Goal: Transaction & Acquisition: Purchase product/service

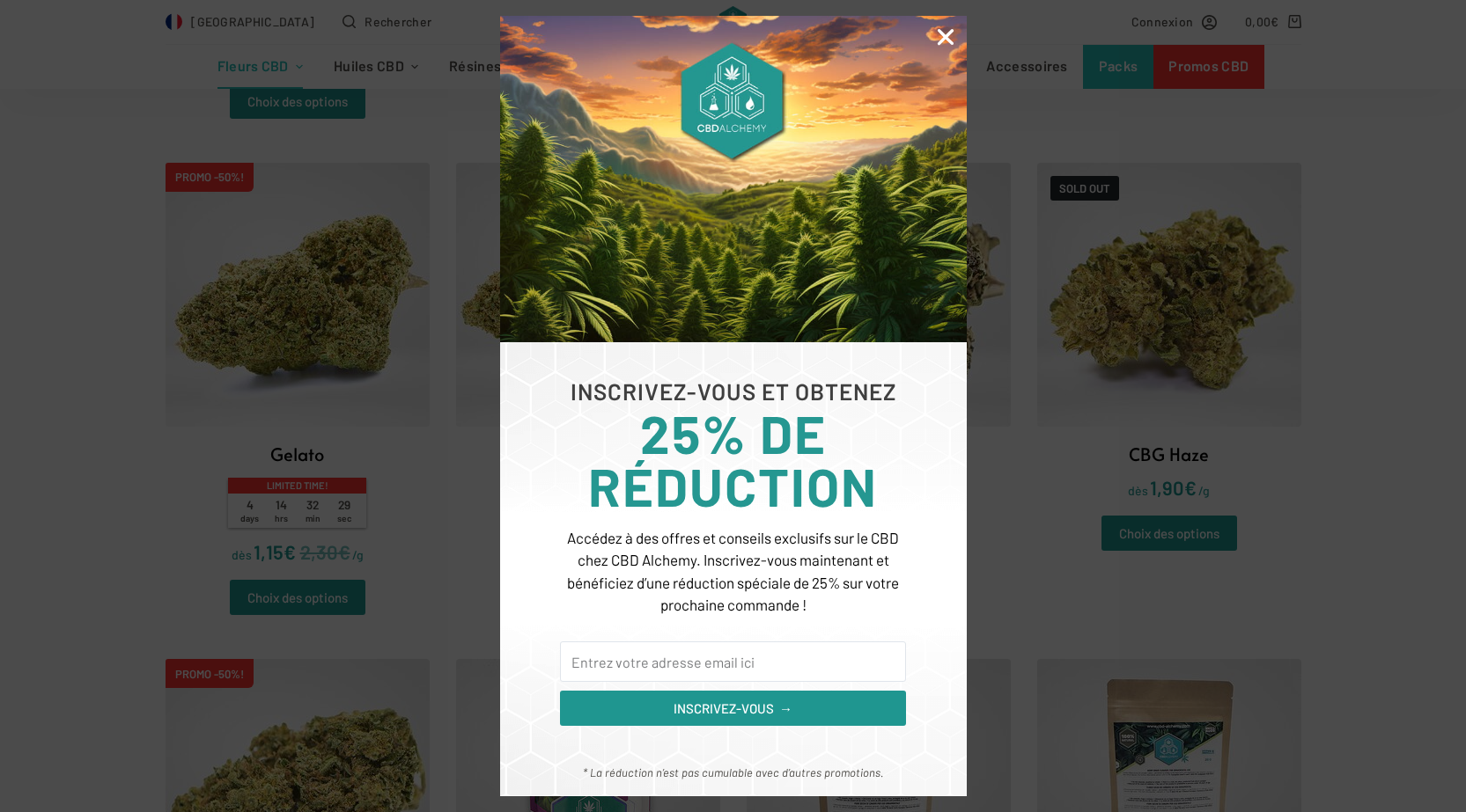
scroll to position [2376, 0]
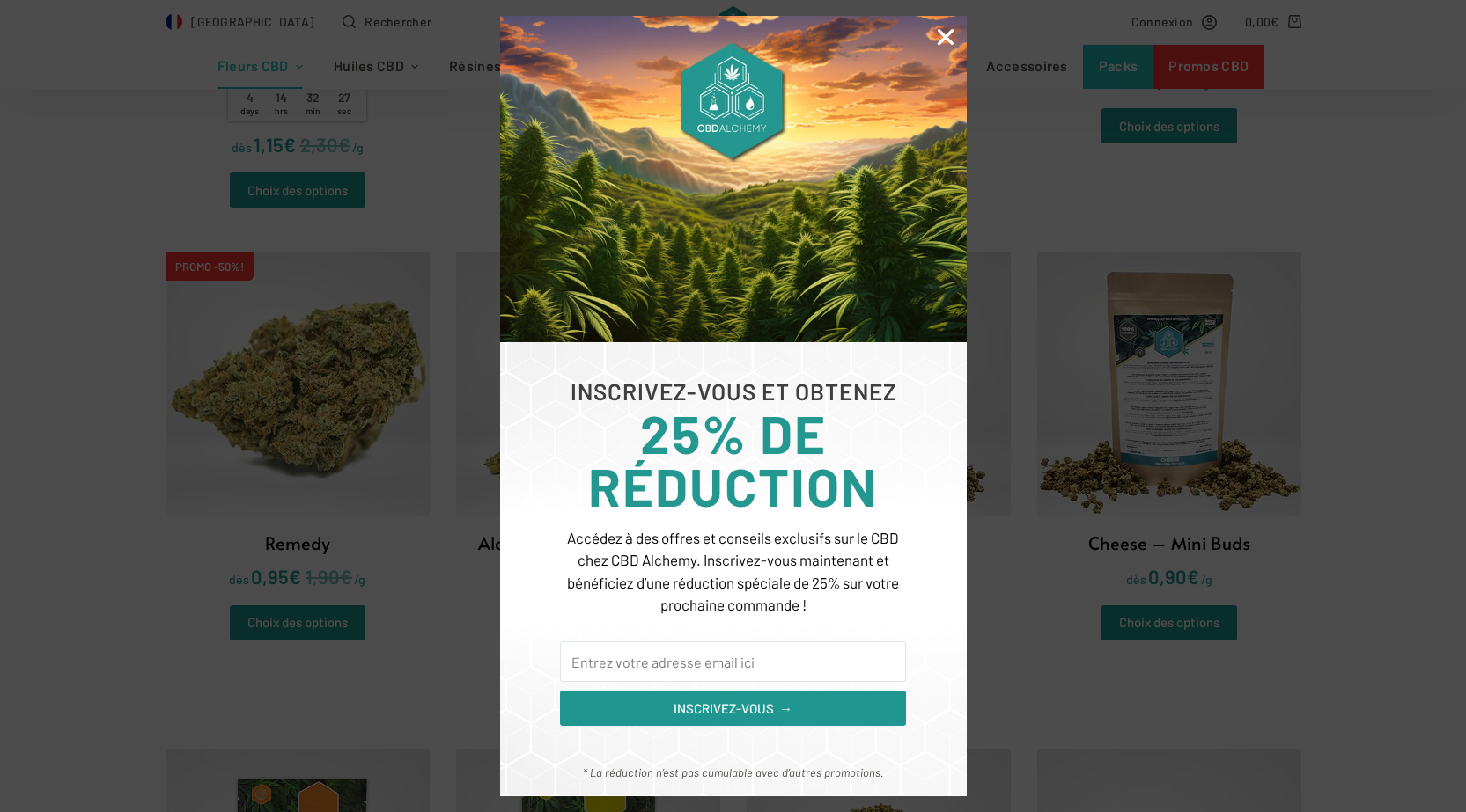
click at [938, 24] on img at bounding box center [733, 179] width 467 height 326
click at [940, 39] on icon "Close" at bounding box center [945, 37] width 23 height 23
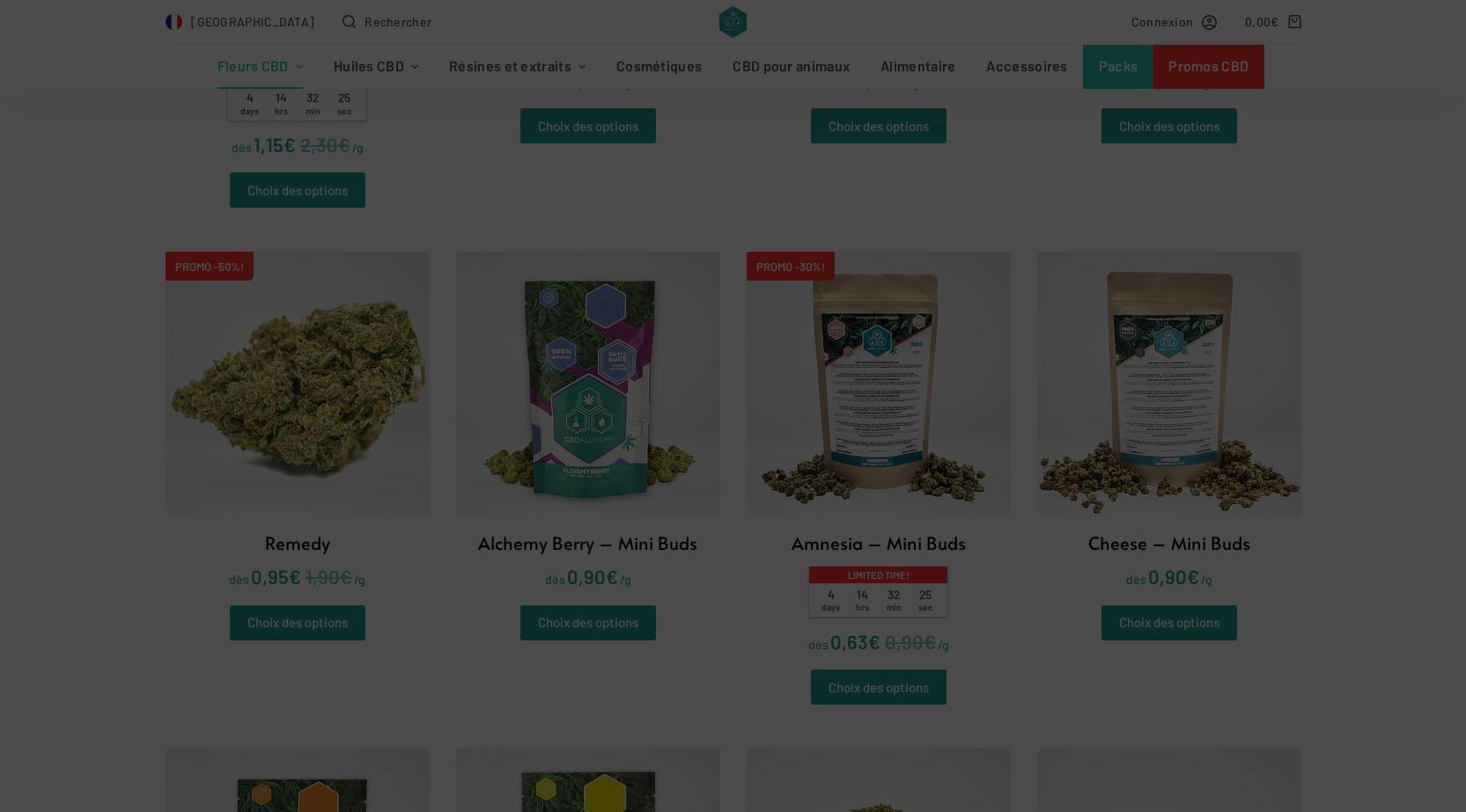
click at [1139, 404] on div "INSCRIVEZ-VOUS ET OBTENEZ 25% DE RÉDUCTION Accédez à des offres et conseils exc…" at bounding box center [733, 406] width 1466 height 812
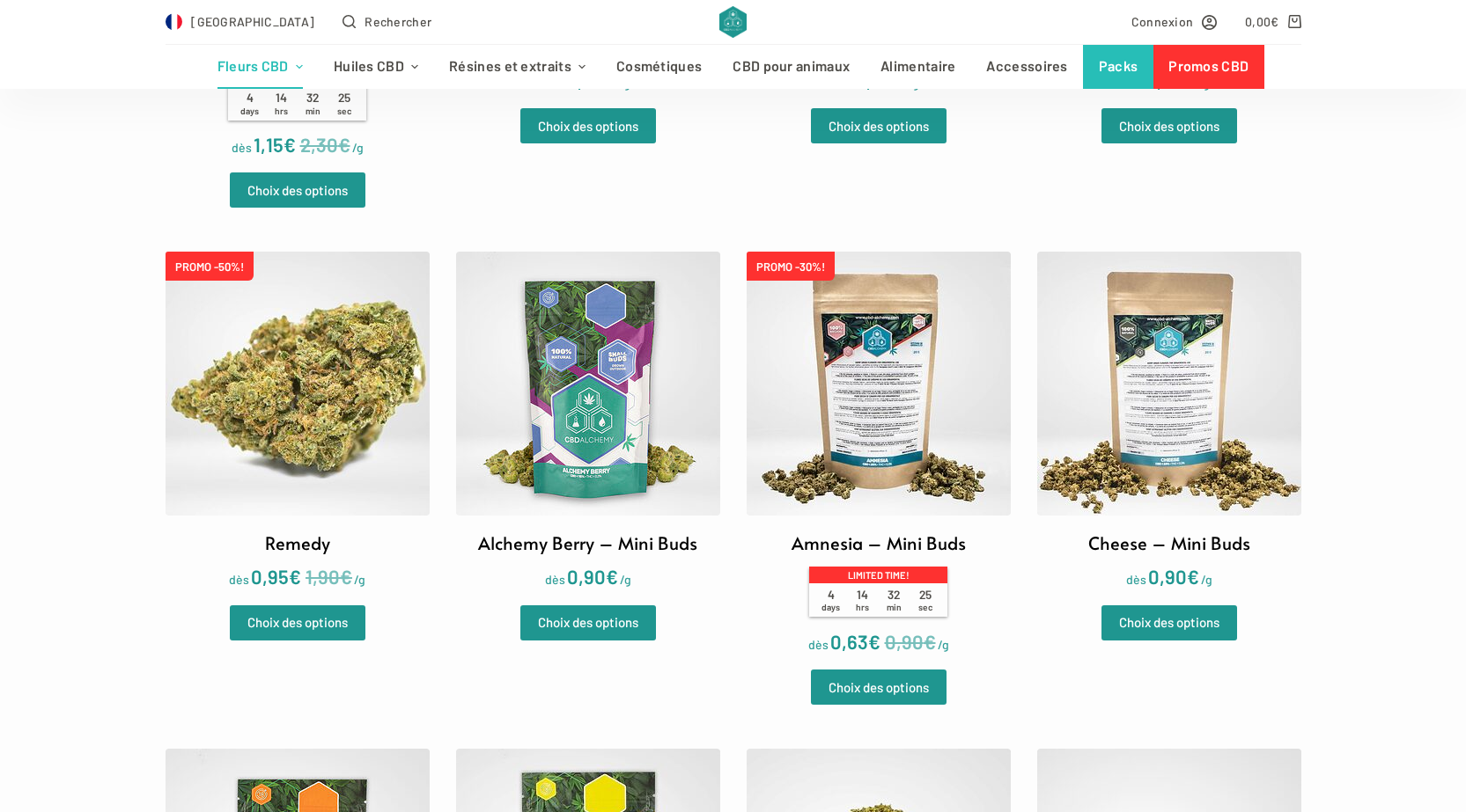
click at [1135, 406] on img at bounding box center [1169, 383] width 264 height 264
click at [916, 345] on img at bounding box center [879, 383] width 264 height 264
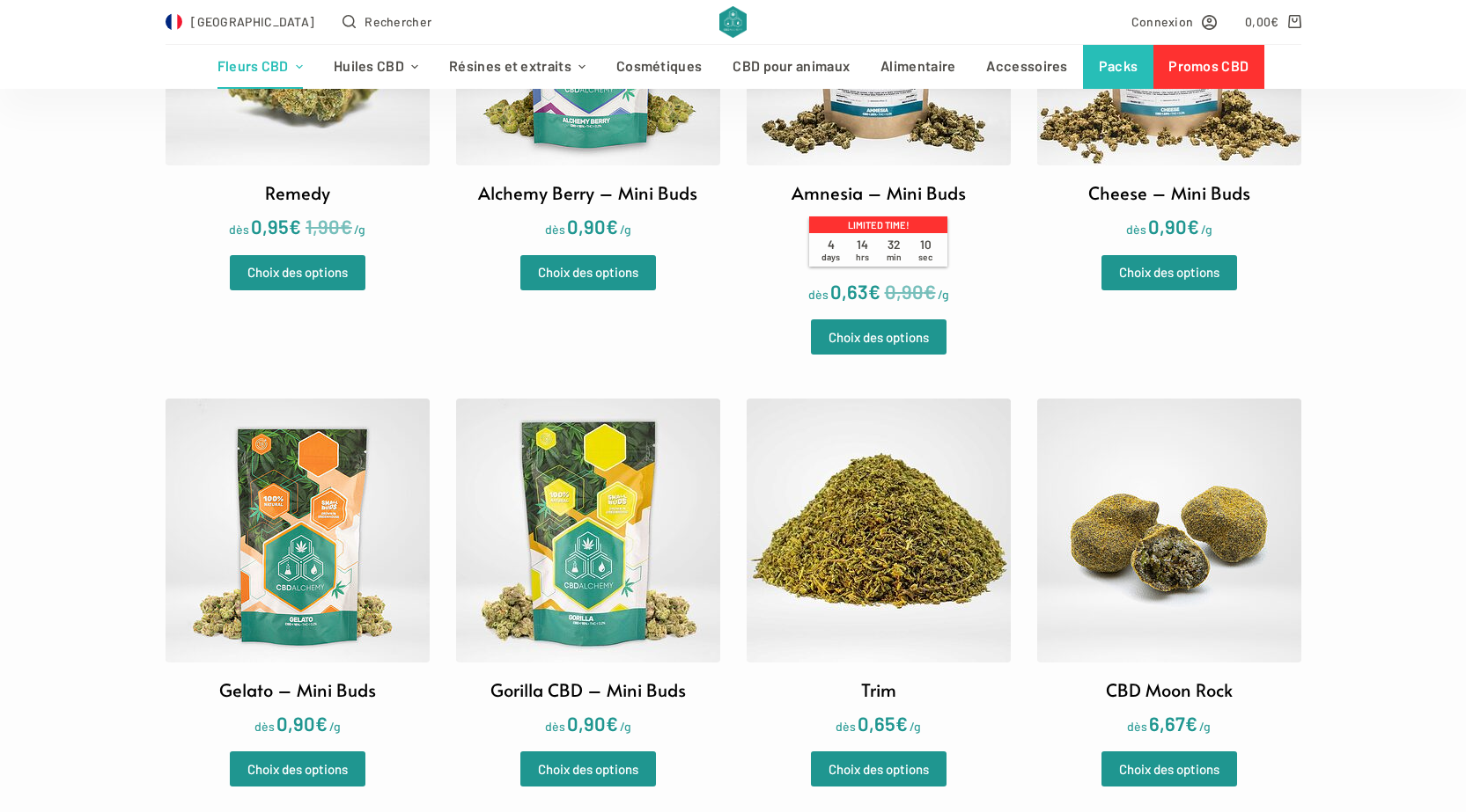
scroll to position [2728, 0]
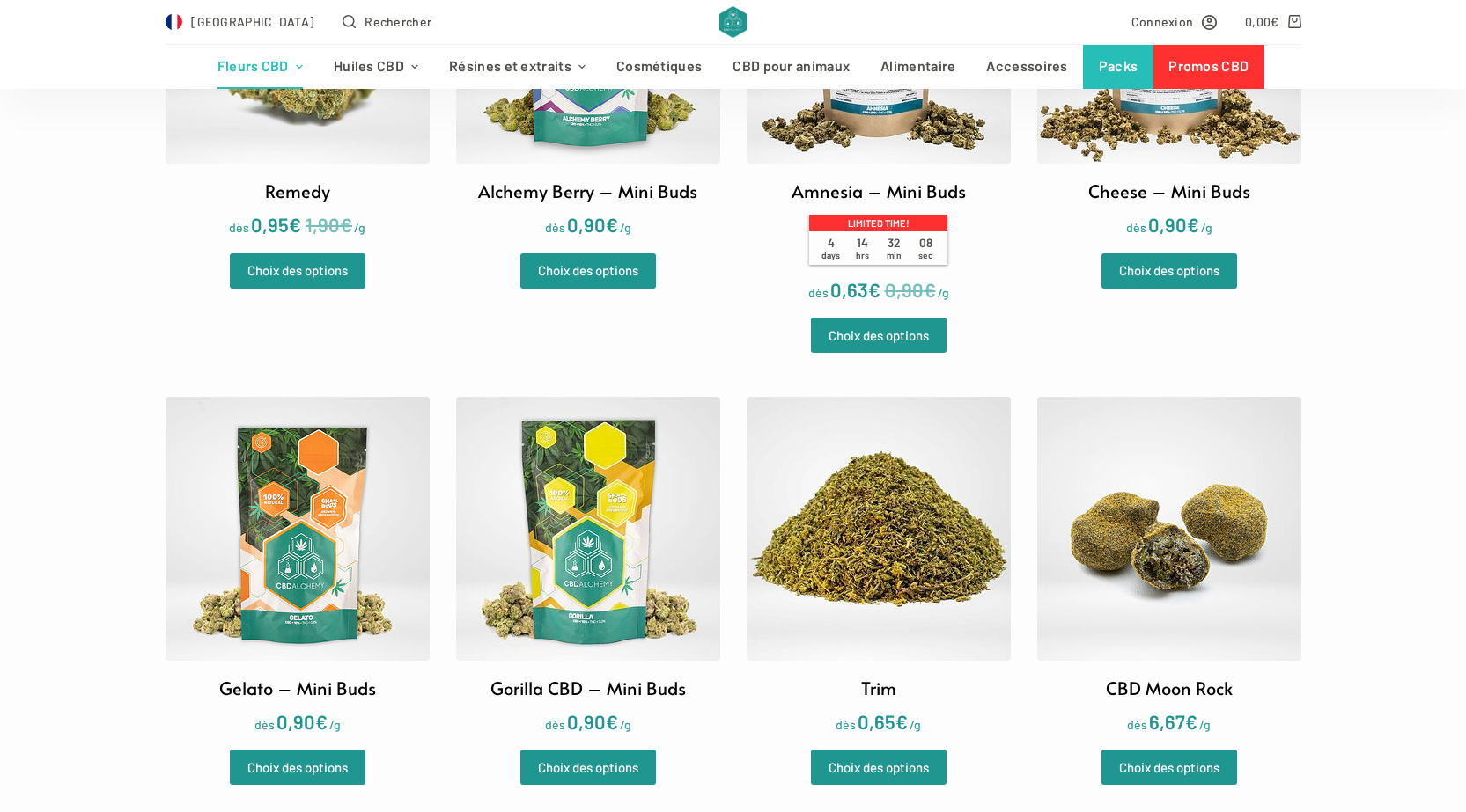
click at [287, 537] on img at bounding box center [297, 529] width 264 height 264
click at [515, 529] on img at bounding box center [588, 529] width 264 height 264
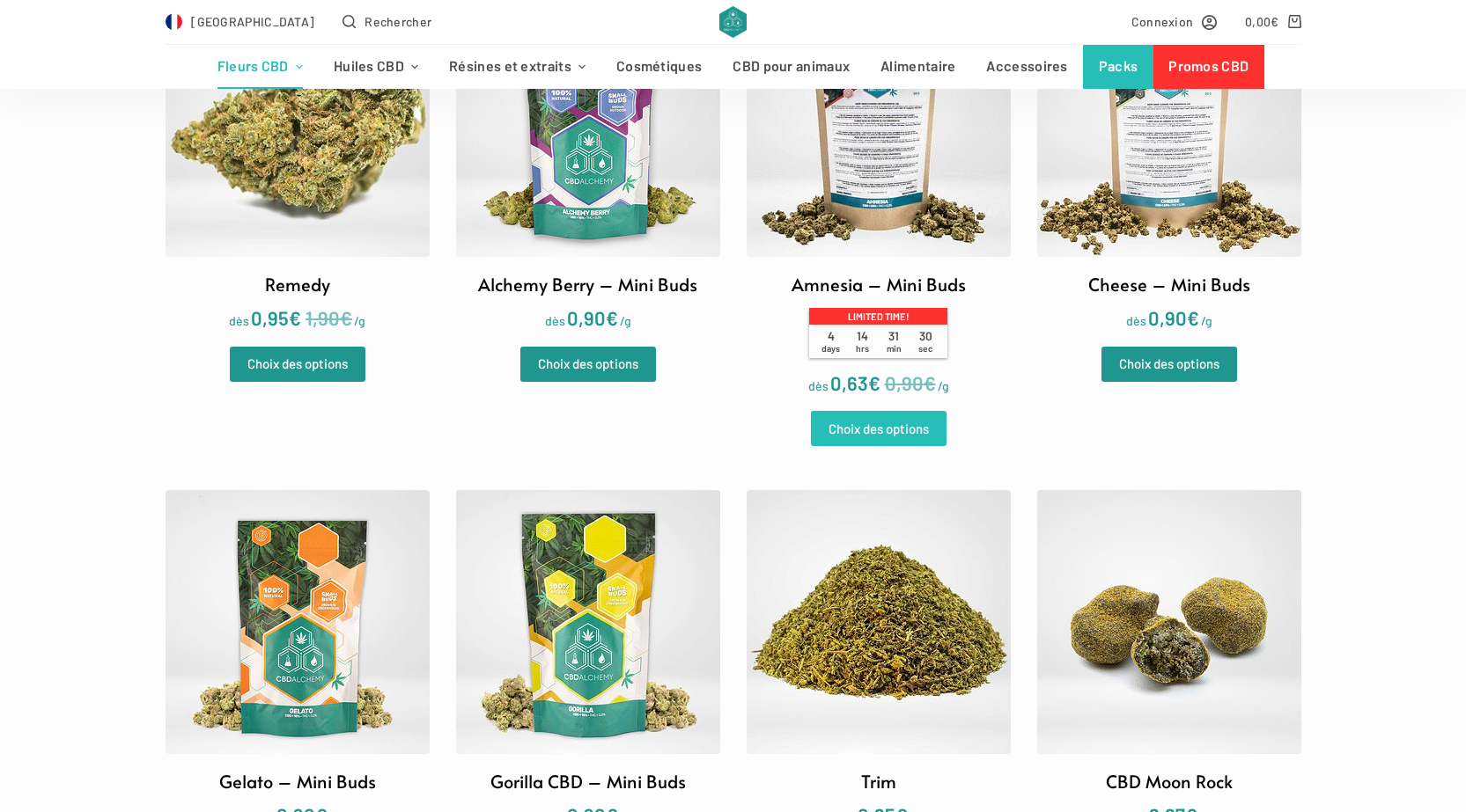
scroll to position [2464, 0]
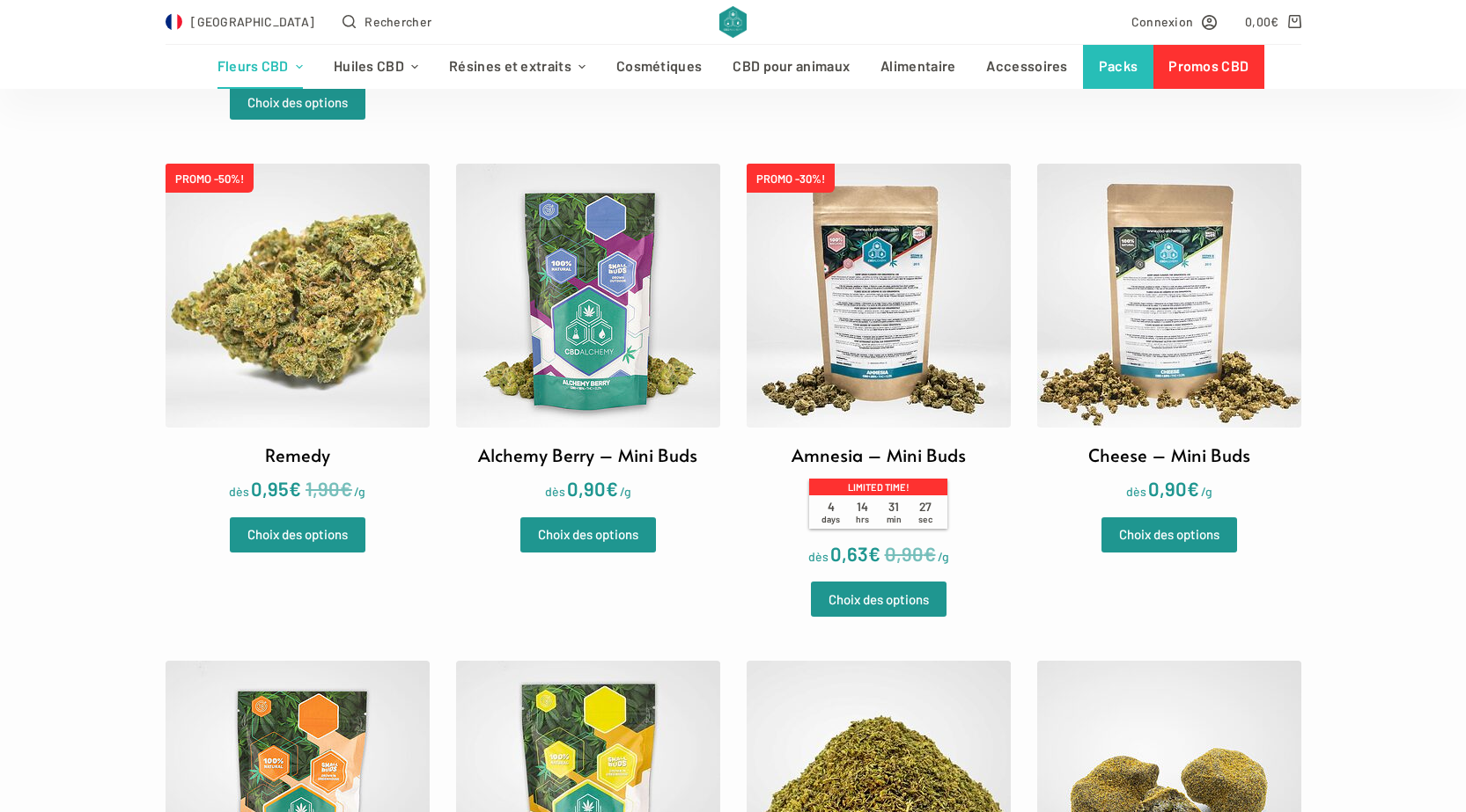
click at [961, 309] on img at bounding box center [879, 296] width 264 height 264
click at [562, 347] on img at bounding box center [588, 296] width 264 height 264
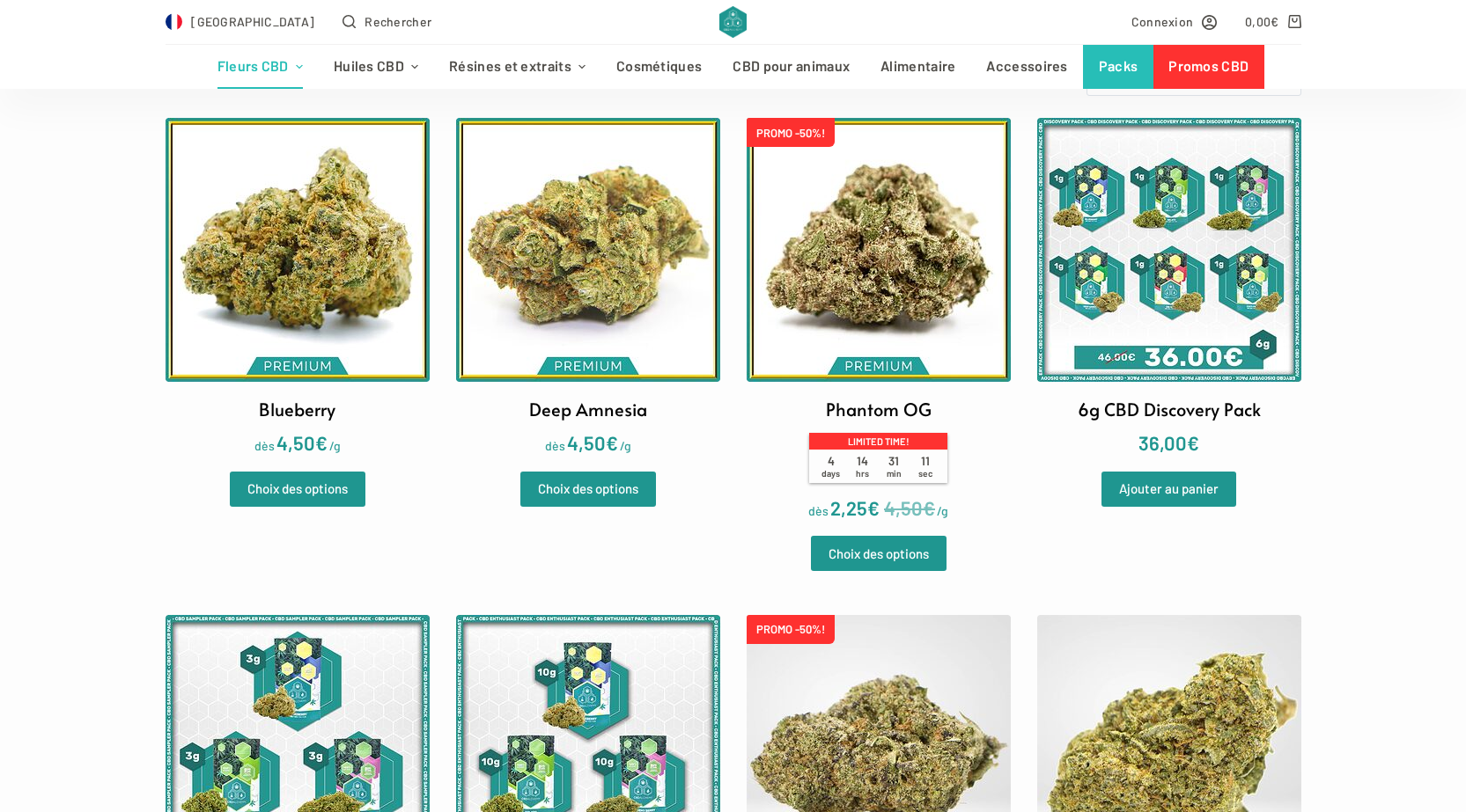
scroll to position [528, 0]
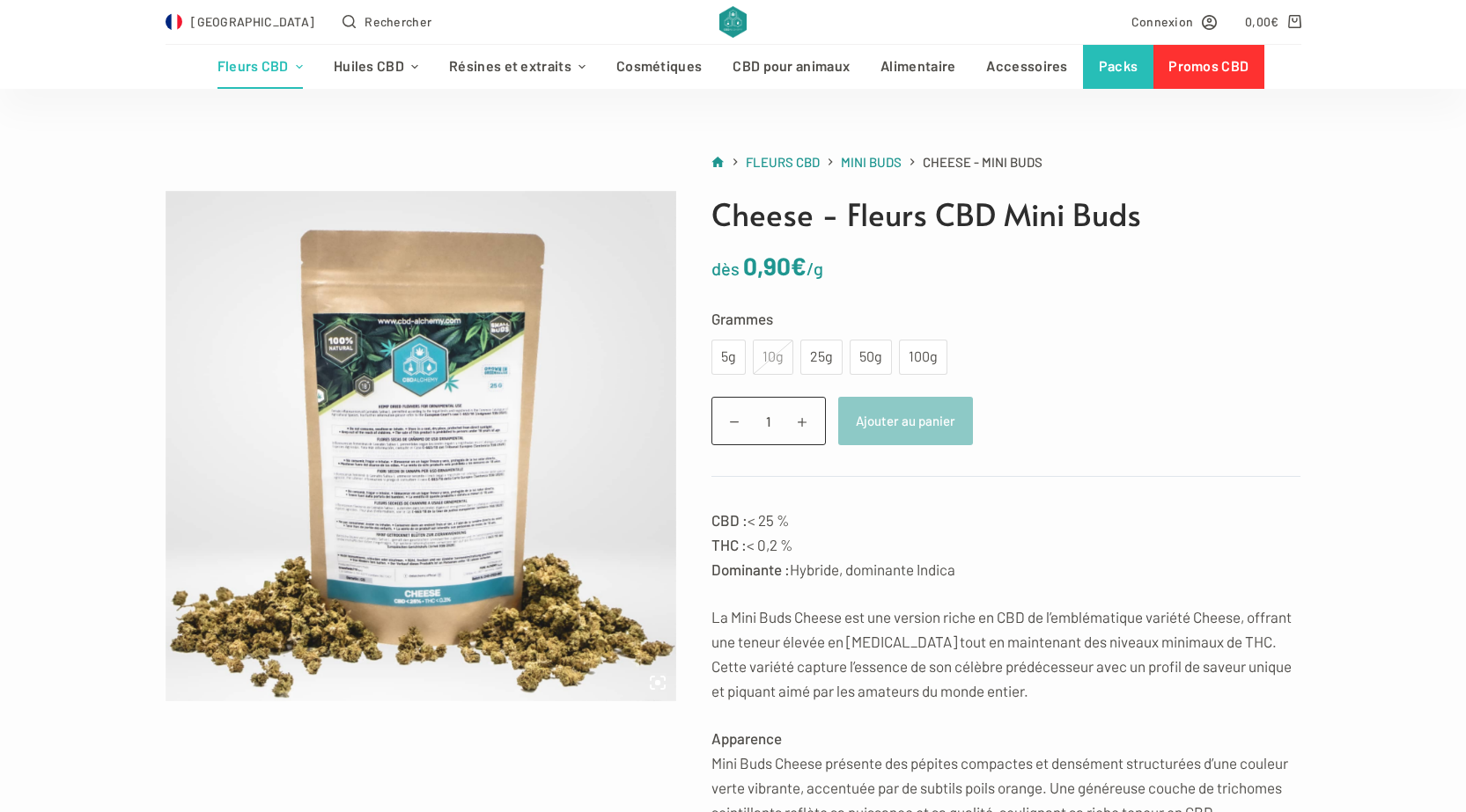
scroll to position [88, 0]
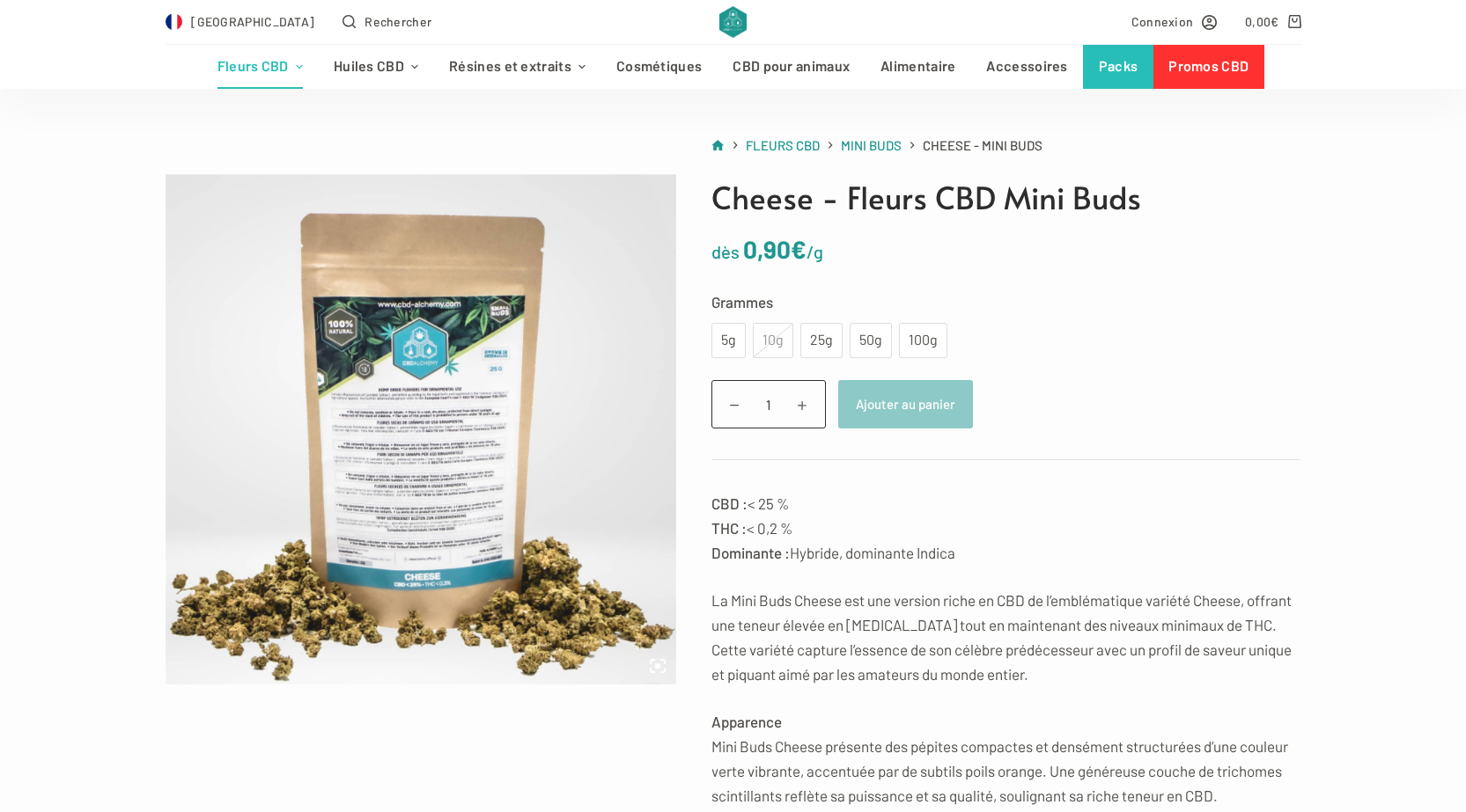
click at [775, 335] on div "10g" at bounding box center [773, 340] width 41 height 35
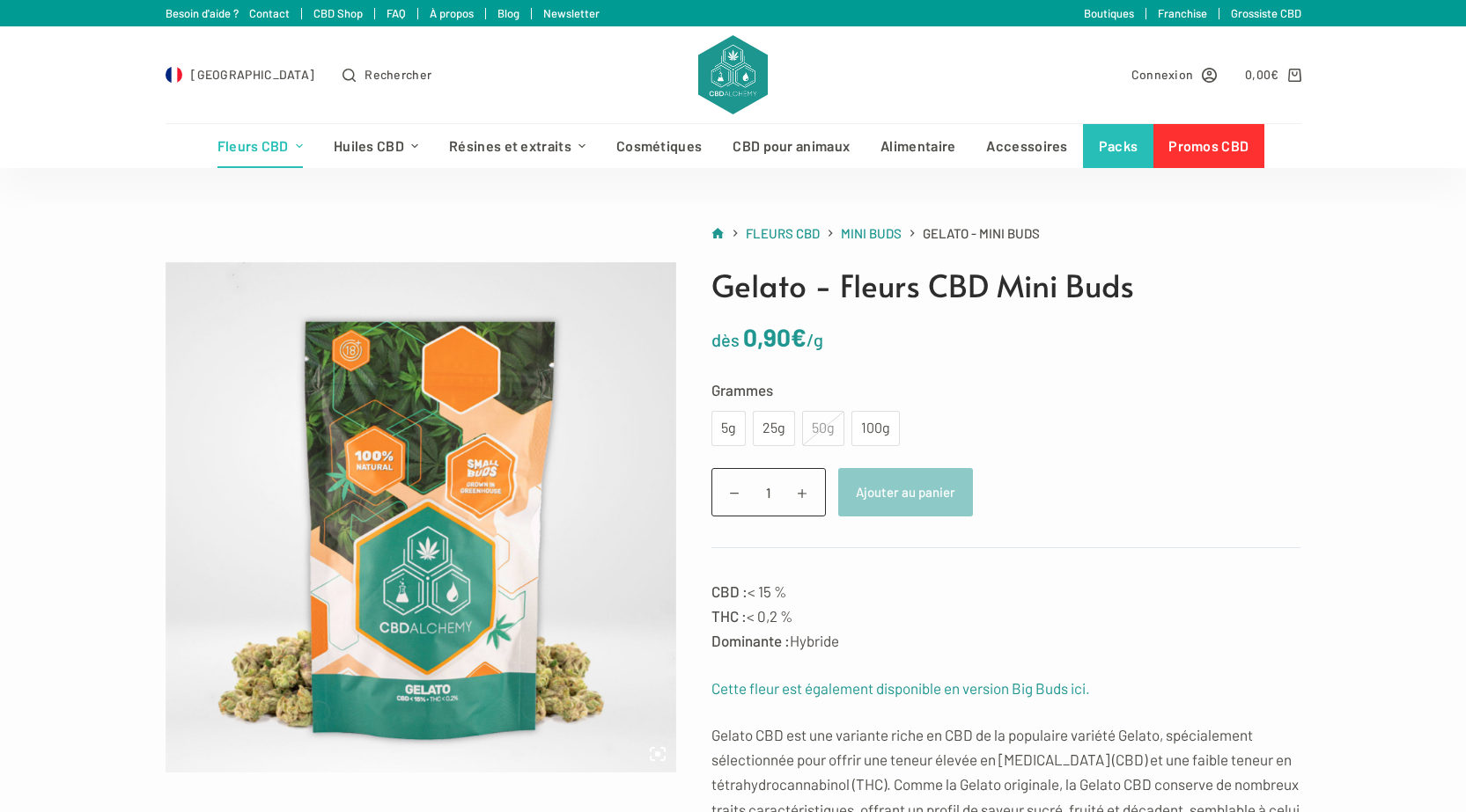
click at [825, 420] on div "50g" at bounding box center [823, 429] width 42 height 35
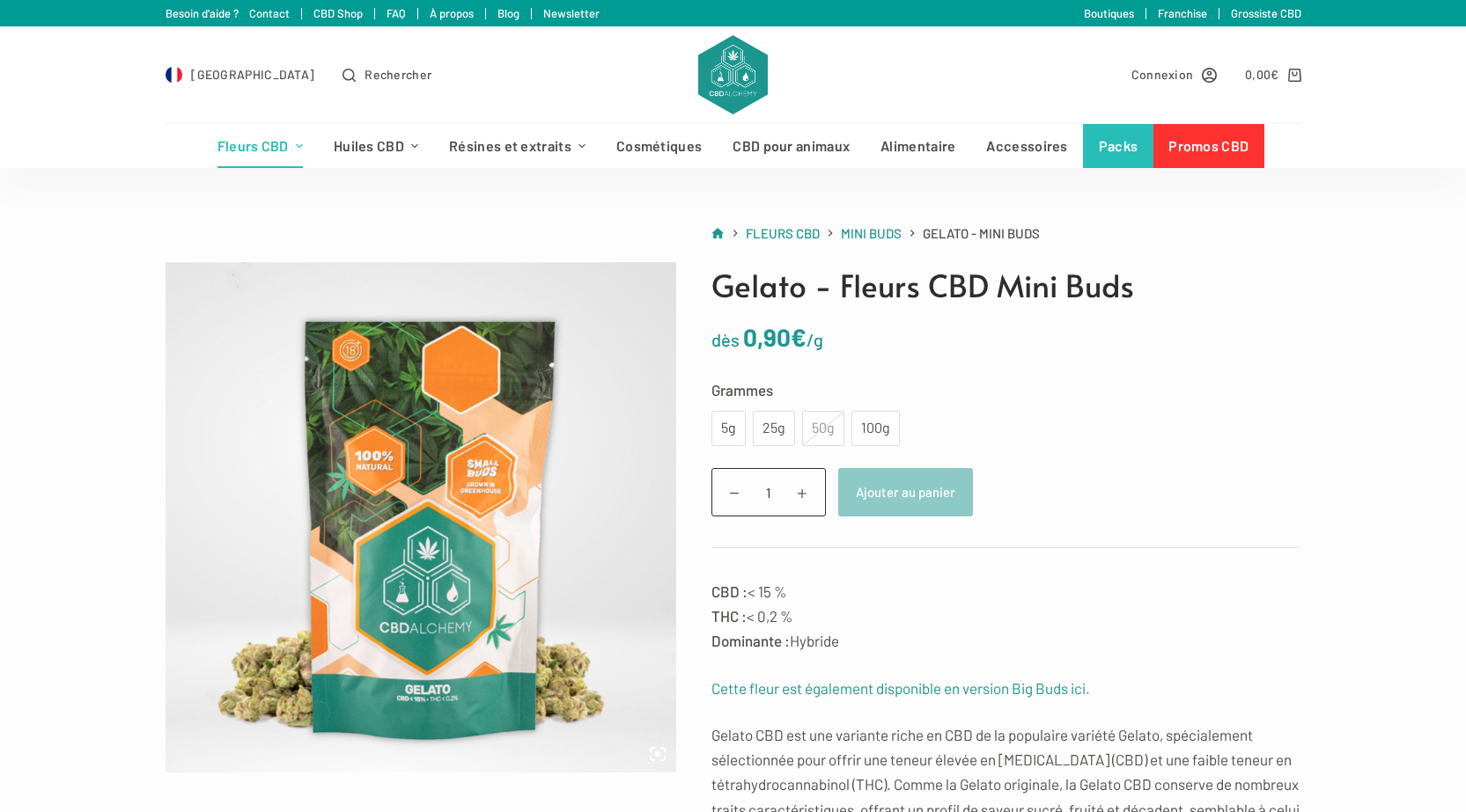
click at [825, 420] on div "50g" at bounding box center [823, 429] width 42 height 35
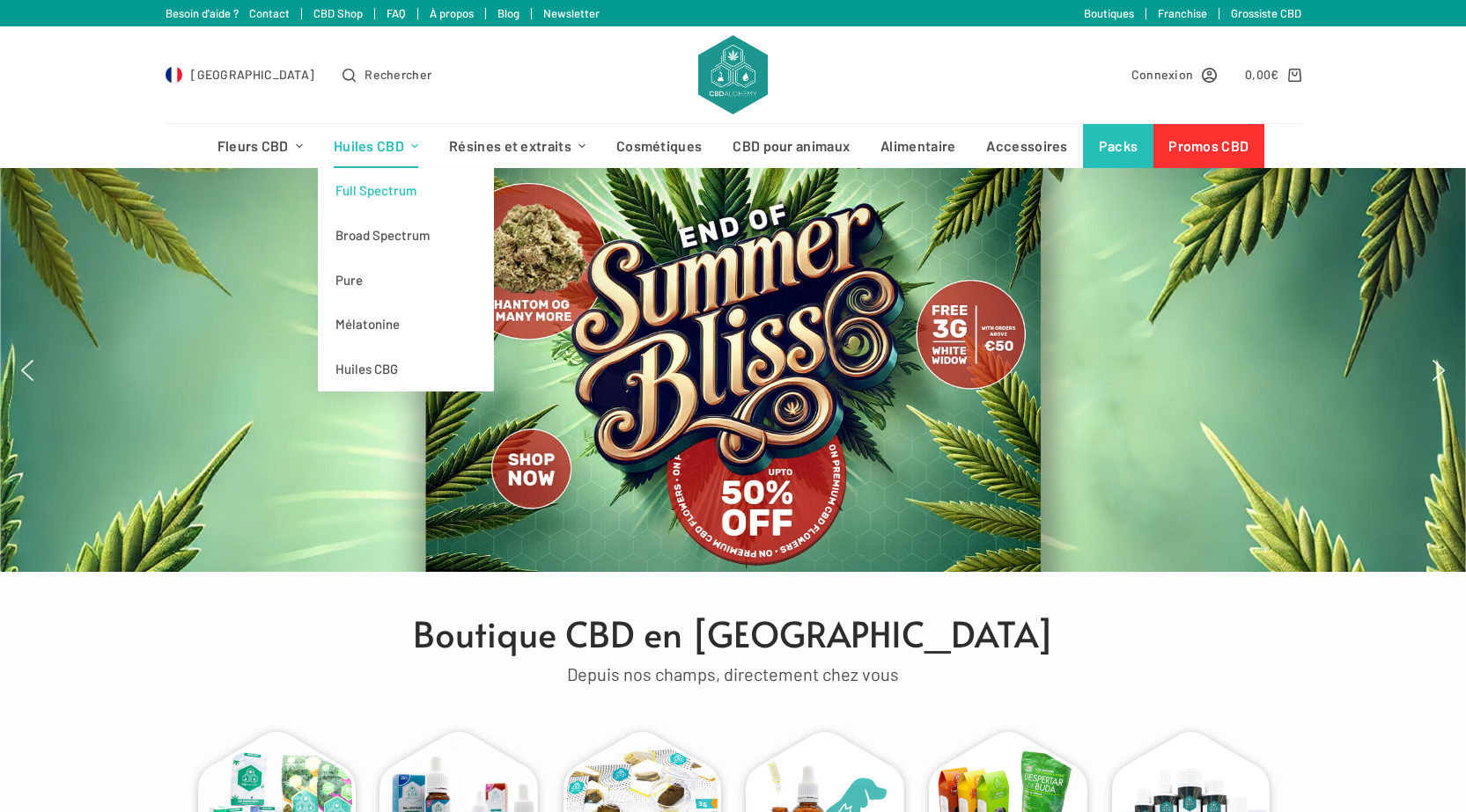
click at [386, 191] on link "Full Spectrum" at bounding box center [406, 190] width 176 height 45
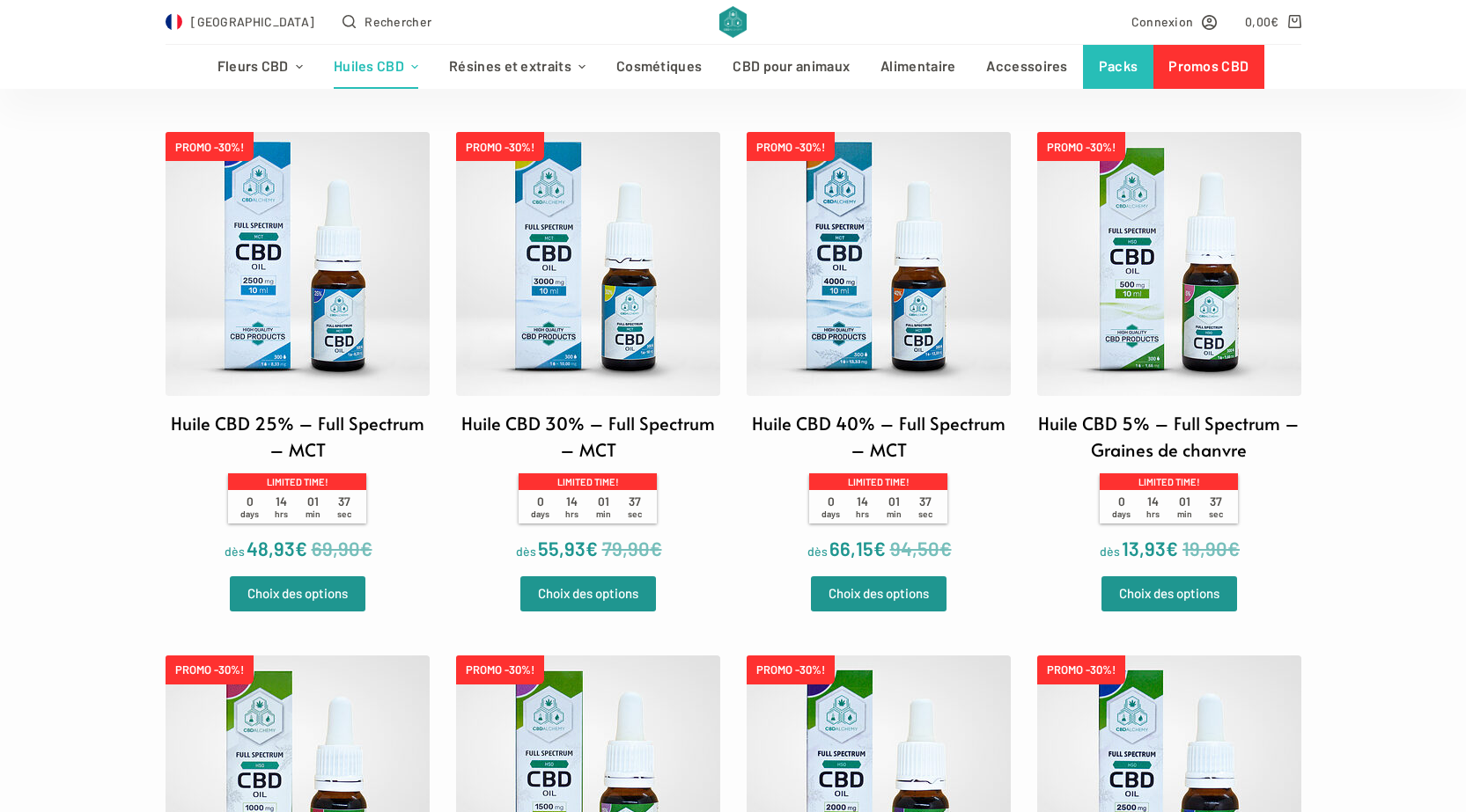
scroll to position [968, 0]
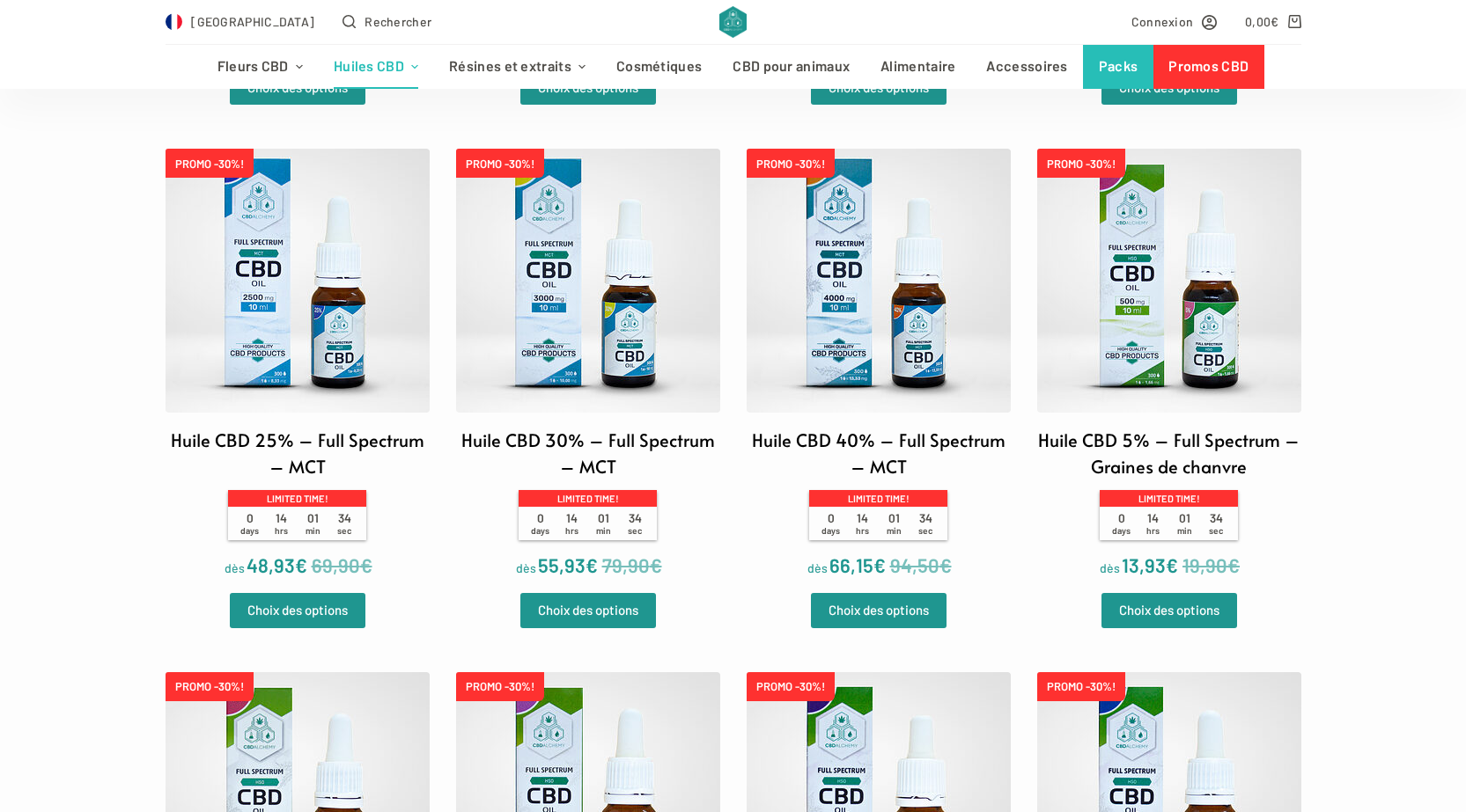
click at [1170, 288] on img at bounding box center [1169, 280] width 264 height 264
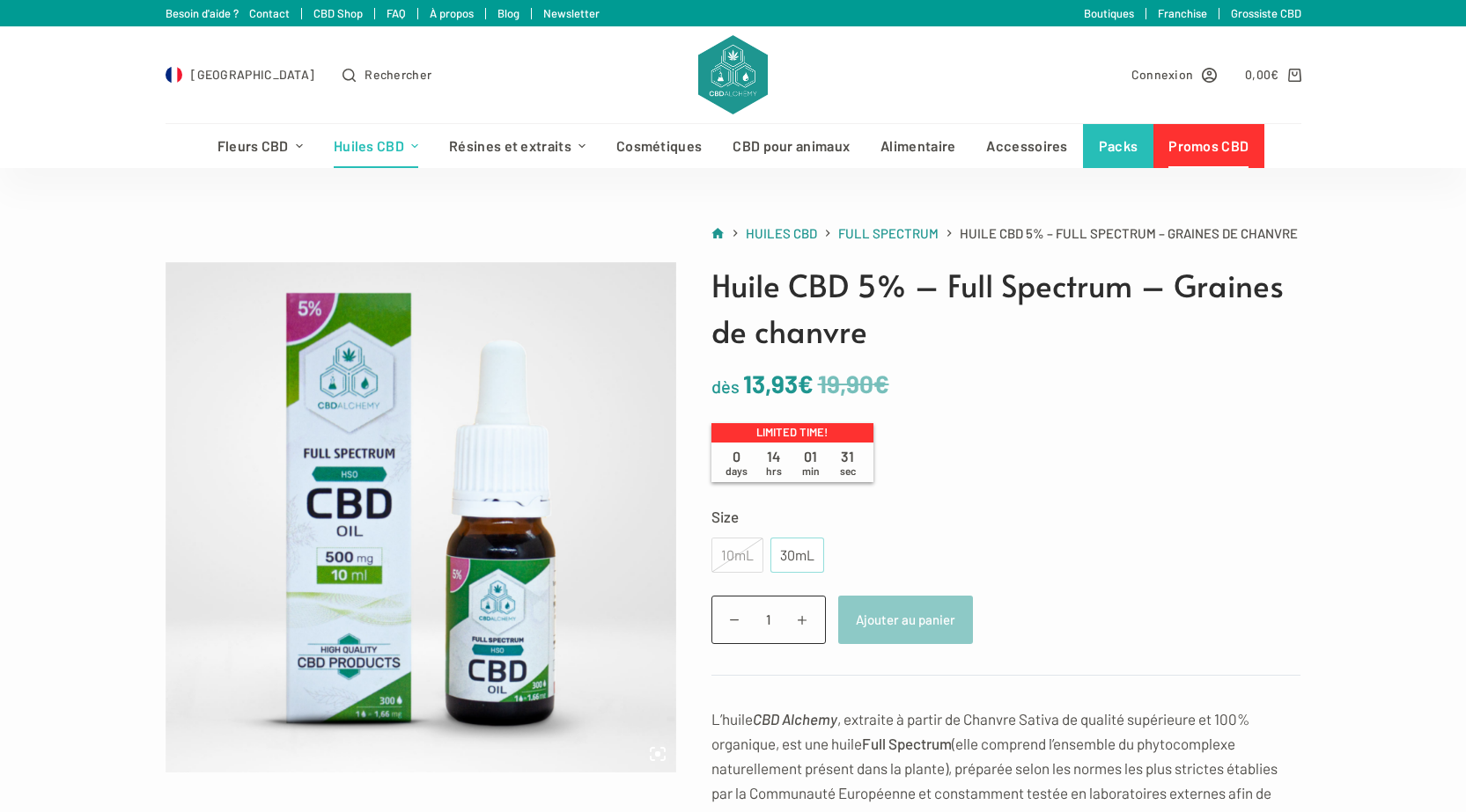
click at [798, 547] on div "30mL" at bounding box center [797, 555] width 32 height 23
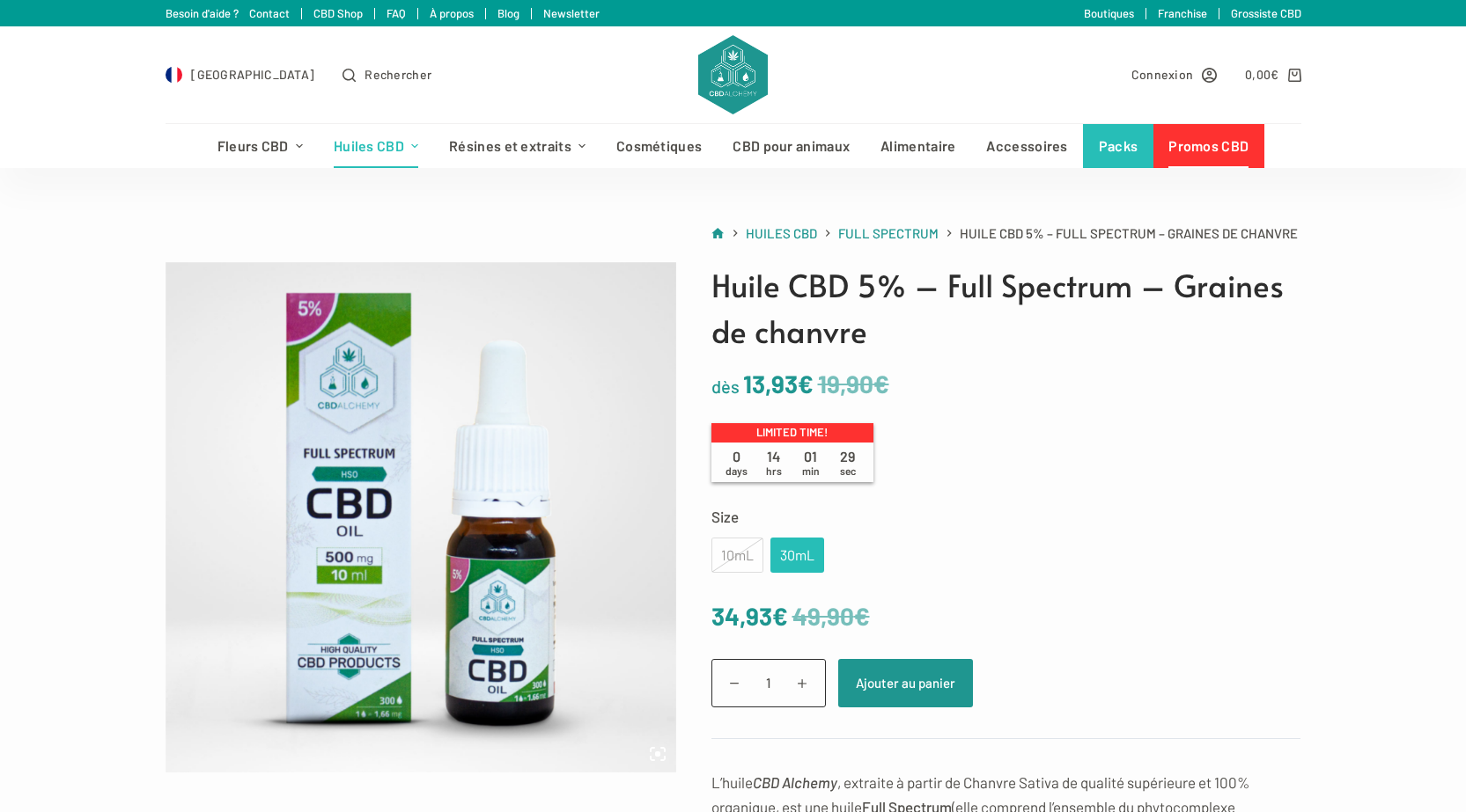
click at [740, 561] on div "10mL" at bounding box center [737, 555] width 52 height 35
click at [754, 551] on div "10mL" at bounding box center [737, 555] width 52 height 35
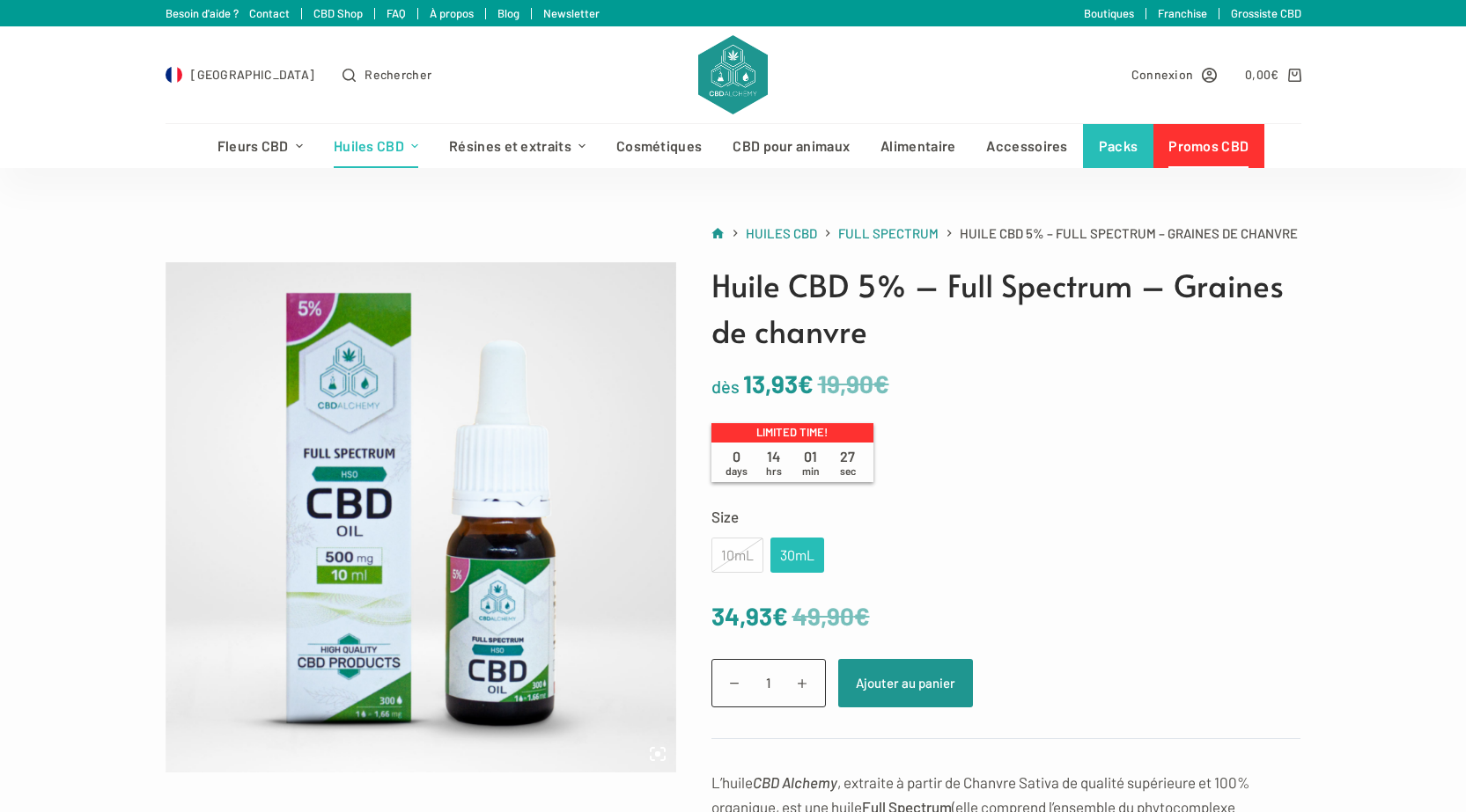
click at [754, 551] on div "10mL" at bounding box center [737, 555] width 52 height 35
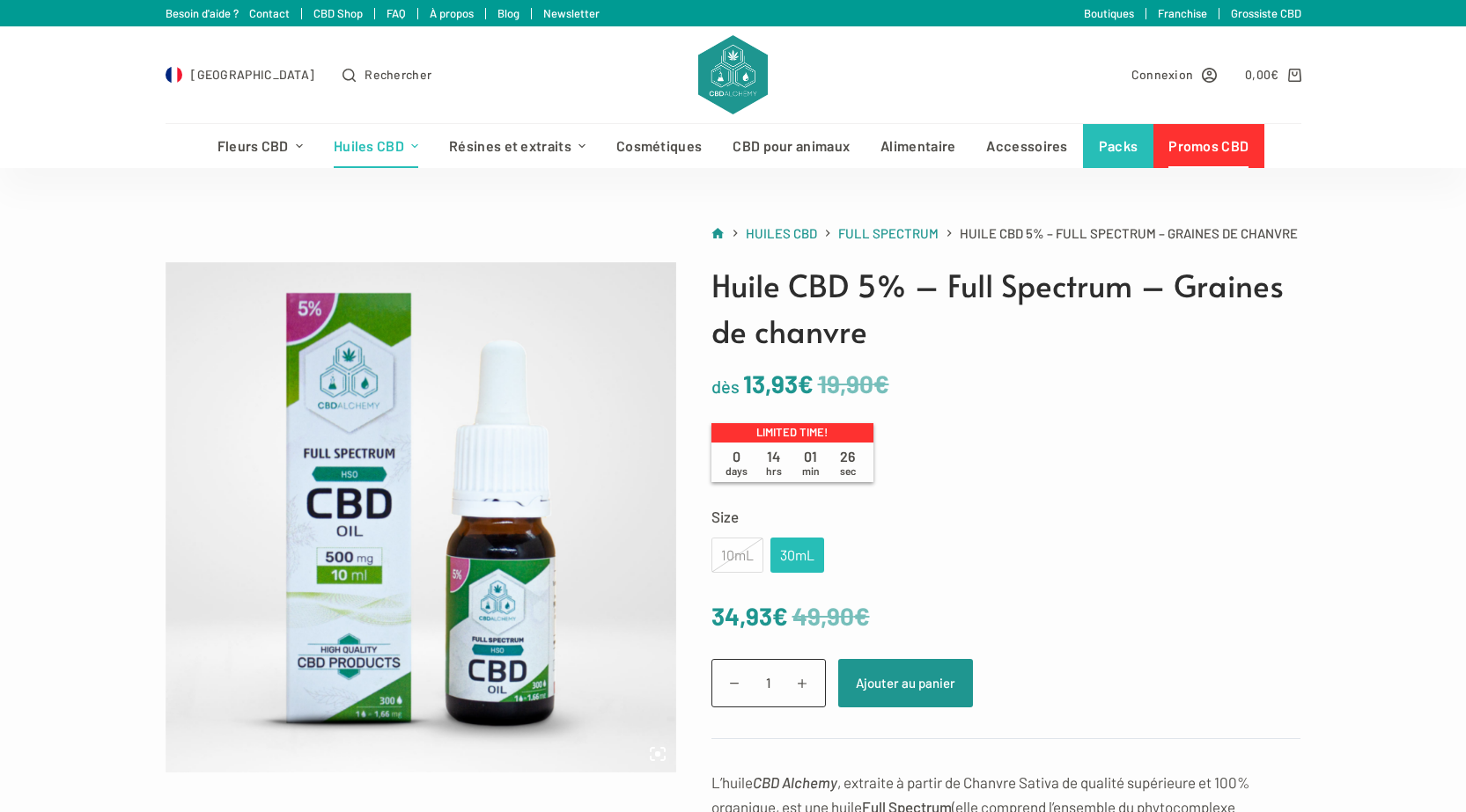
click at [754, 551] on div "10mL" at bounding box center [737, 555] width 52 height 35
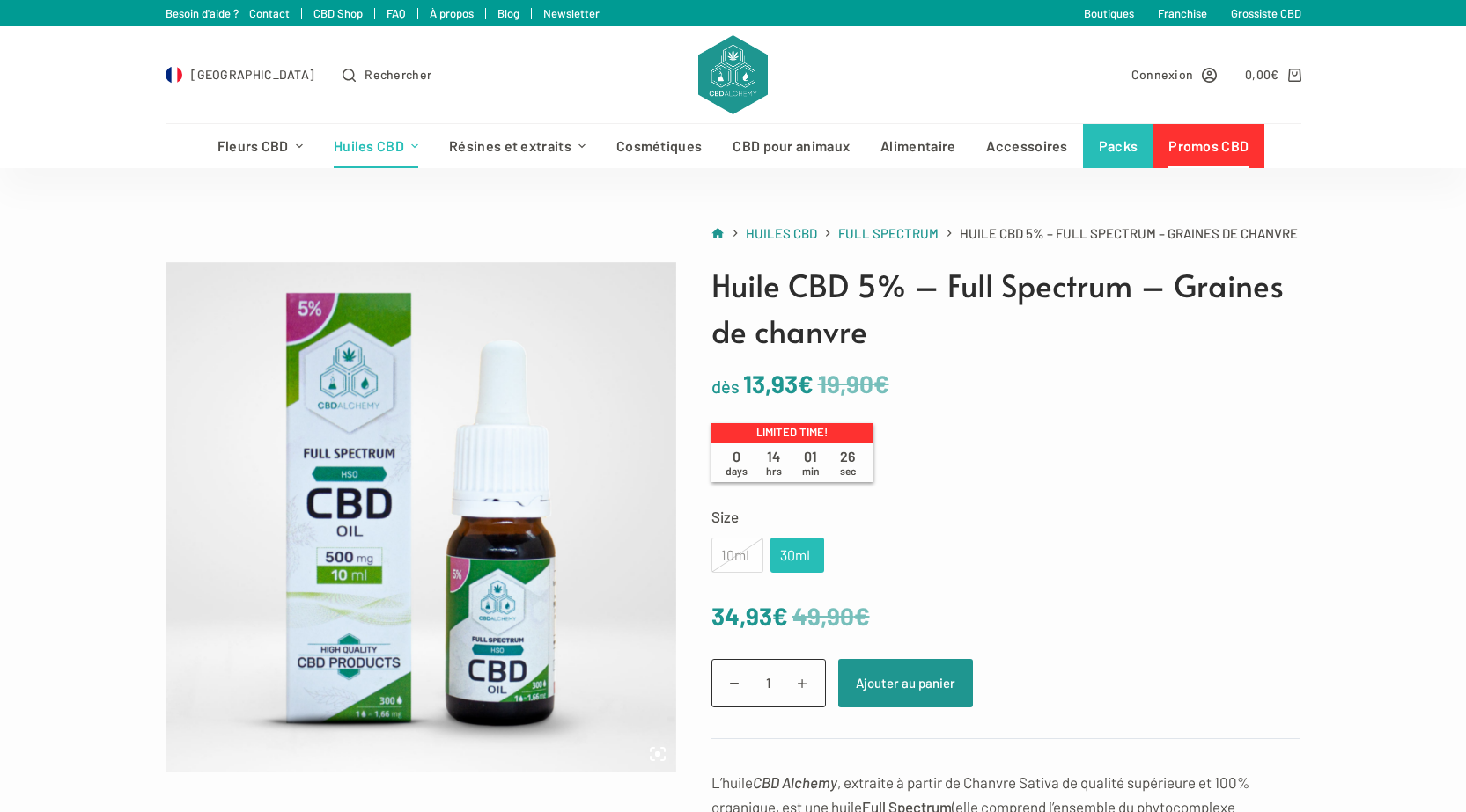
click at [754, 551] on div "10mL" at bounding box center [737, 555] width 52 height 35
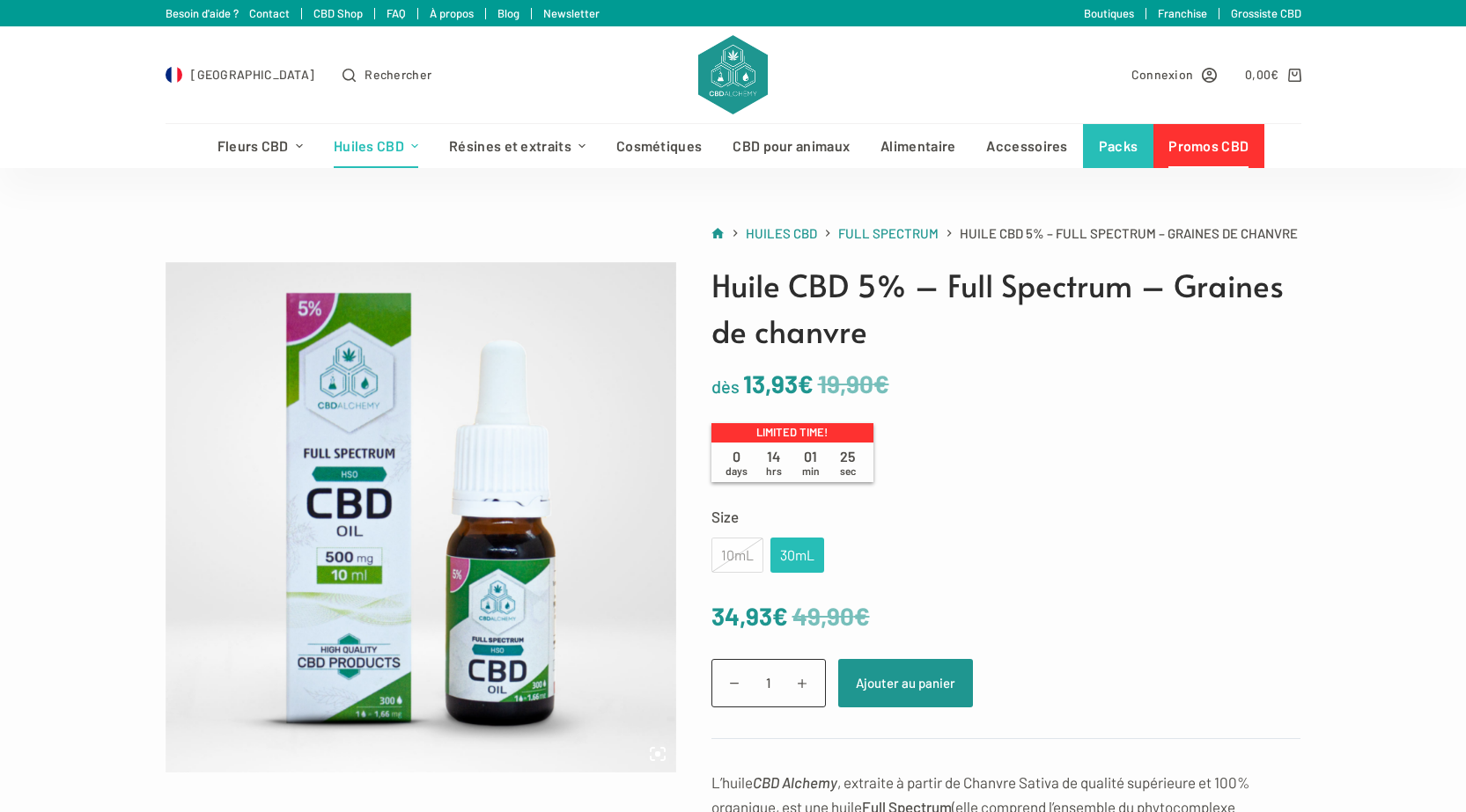
click at [754, 551] on div "10mL" at bounding box center [737, 555] width 52 height 35
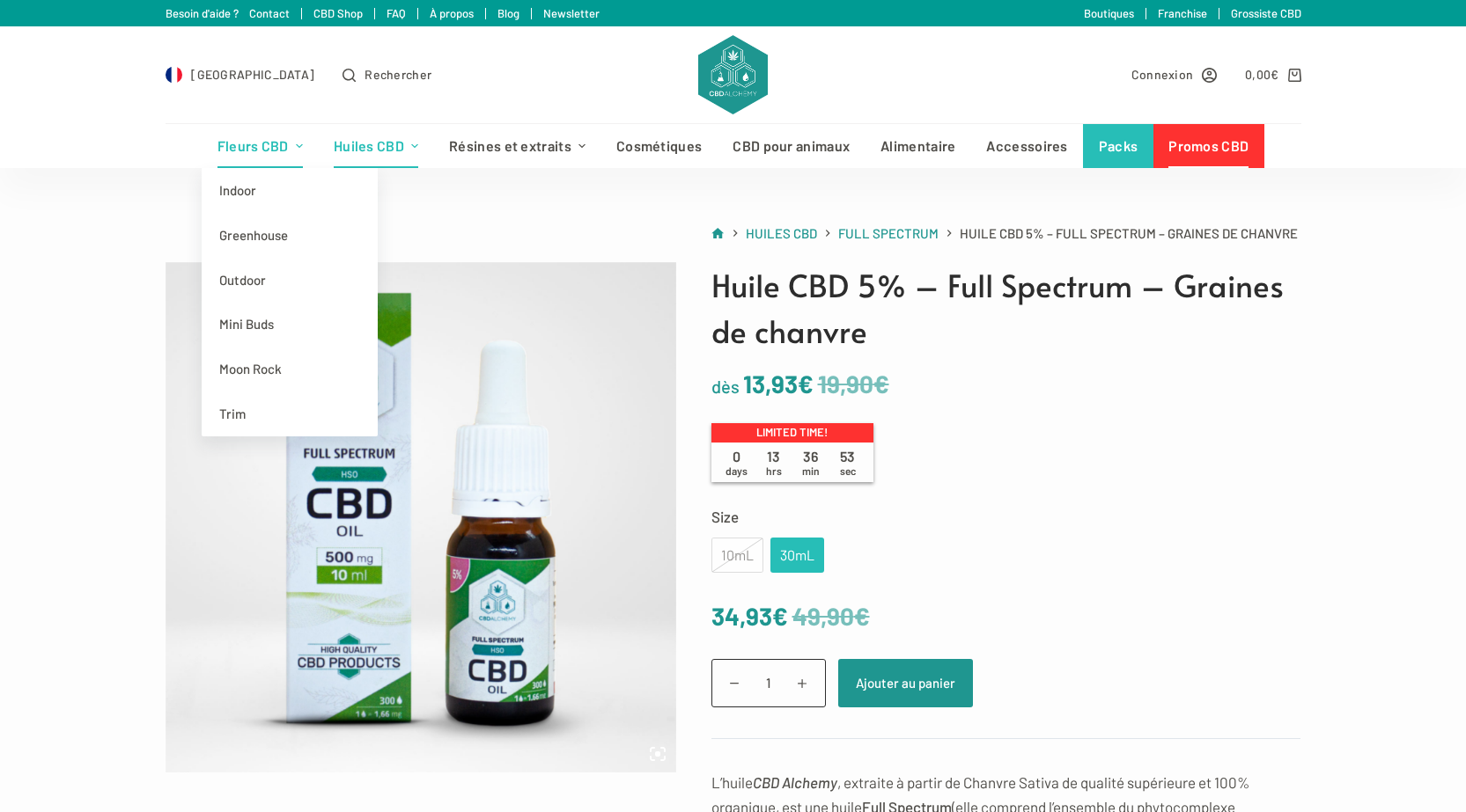
click at [247, 148] on link "Fleurs CBD" at bounding box center [260, 147] width 116 height 44
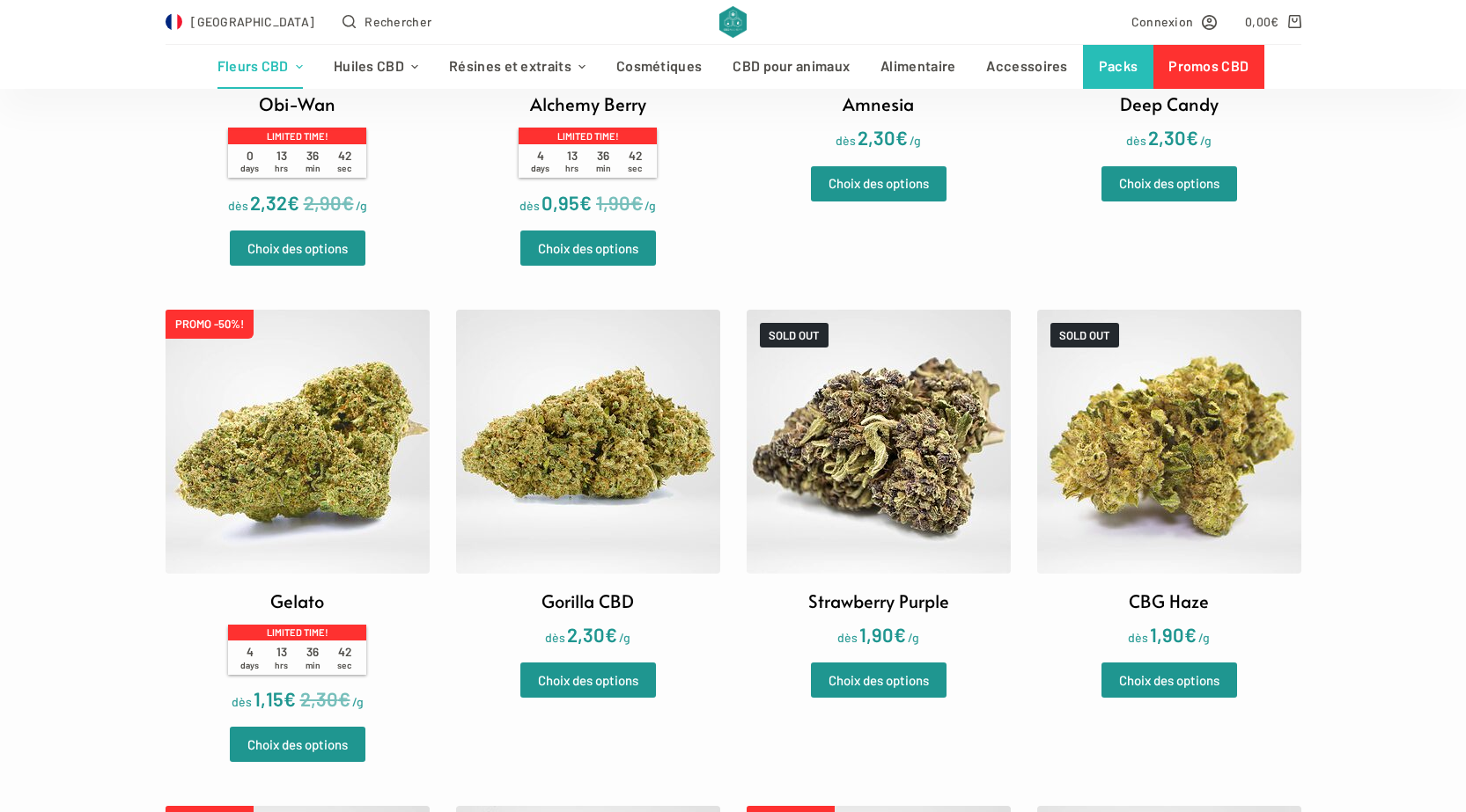
scroll to position [1936, 0]
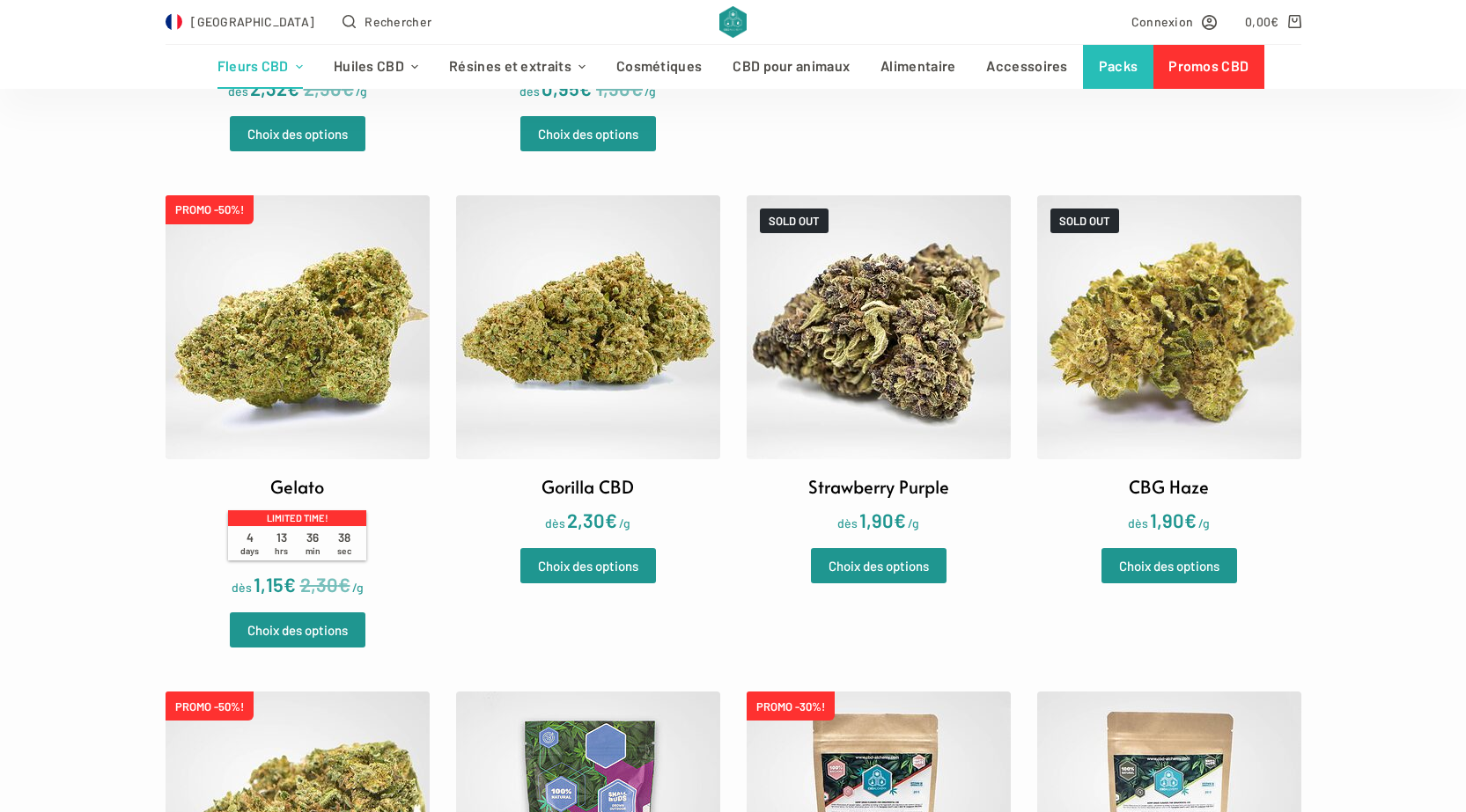
click at [908, 294] on img at bounding box center [879, 327] width 264 height 264
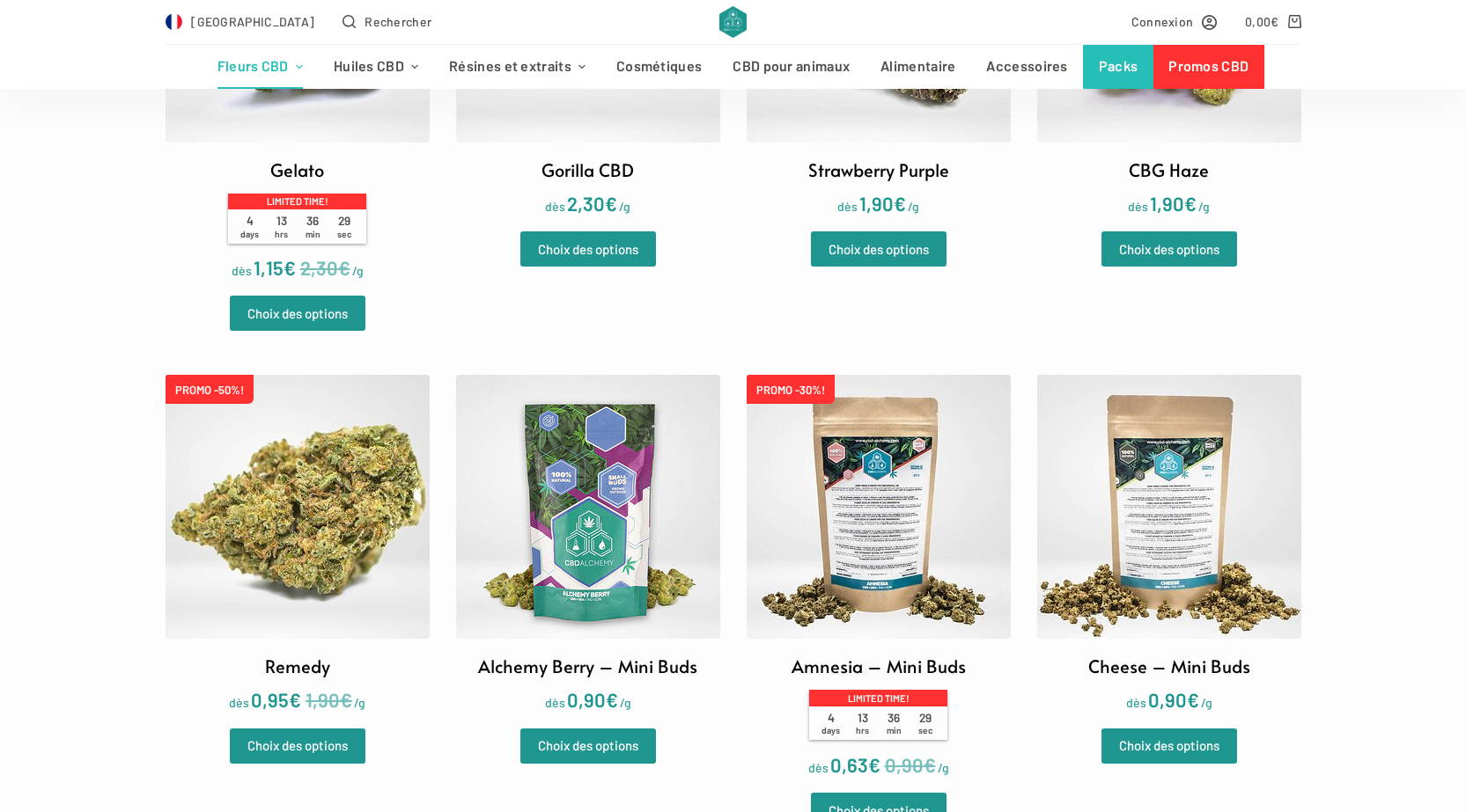
scroll to position [2464, 0]
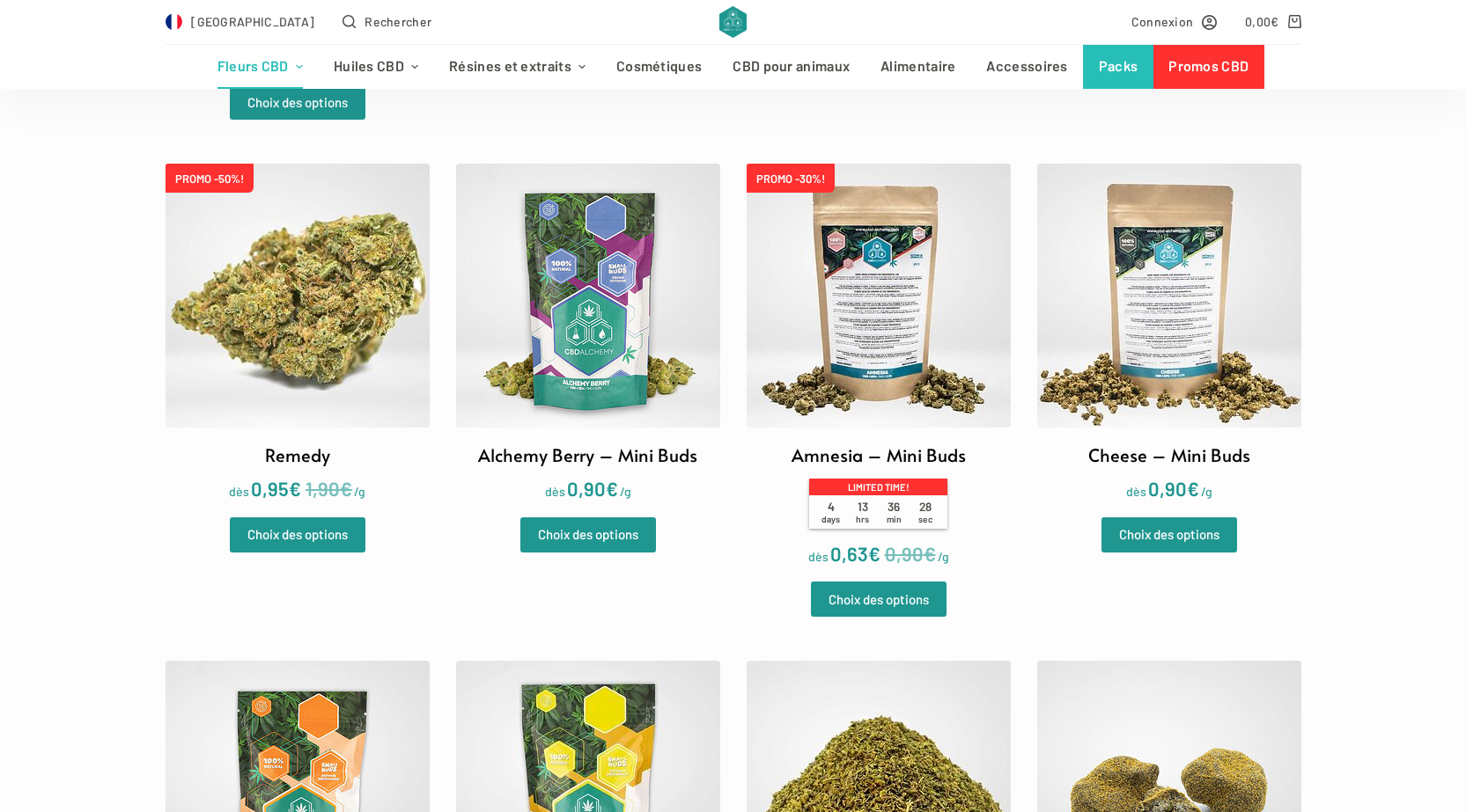
click at [552, 385] on img at bounding box center [588, 296] width 264 height 264
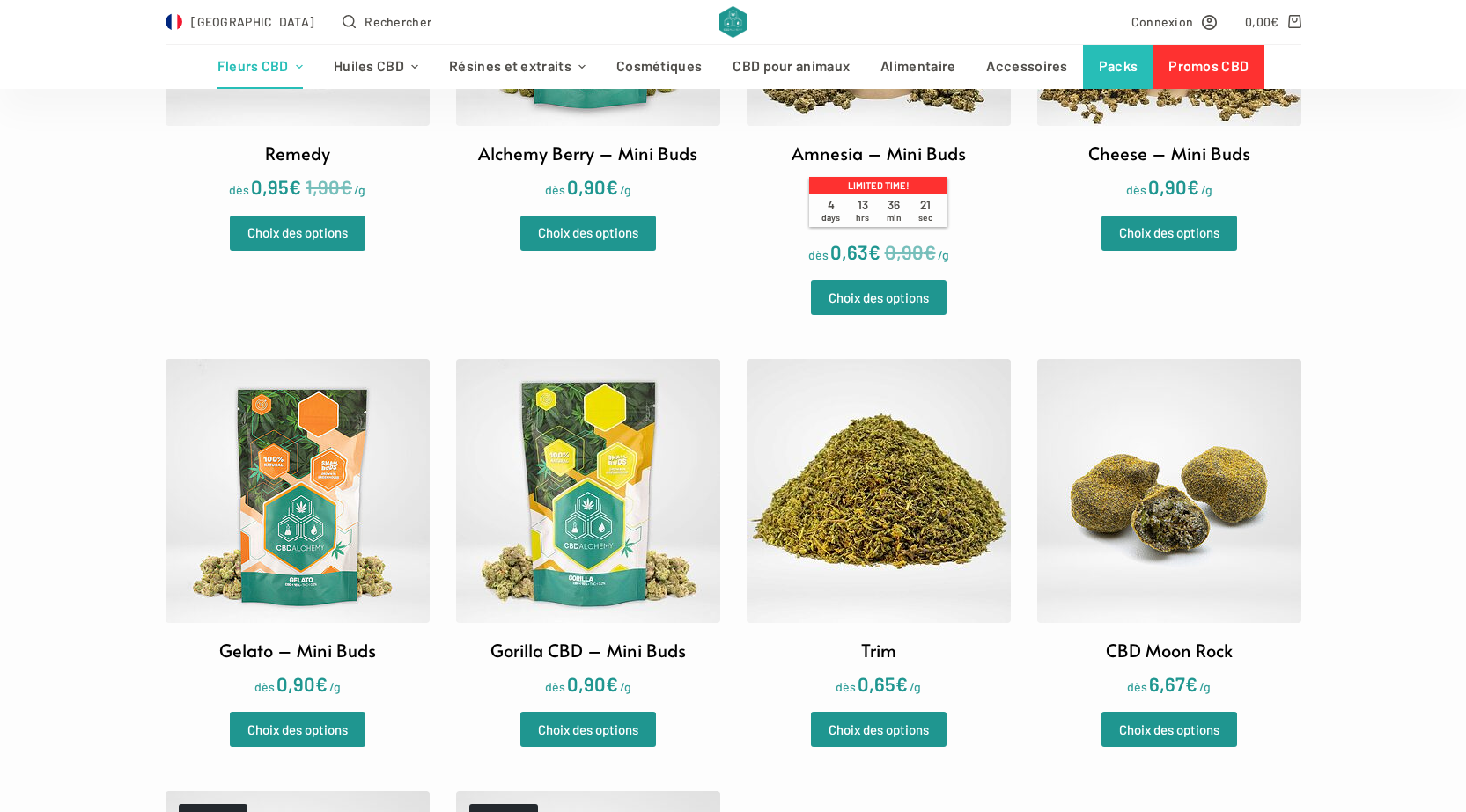
scroll to position [2816, 0]
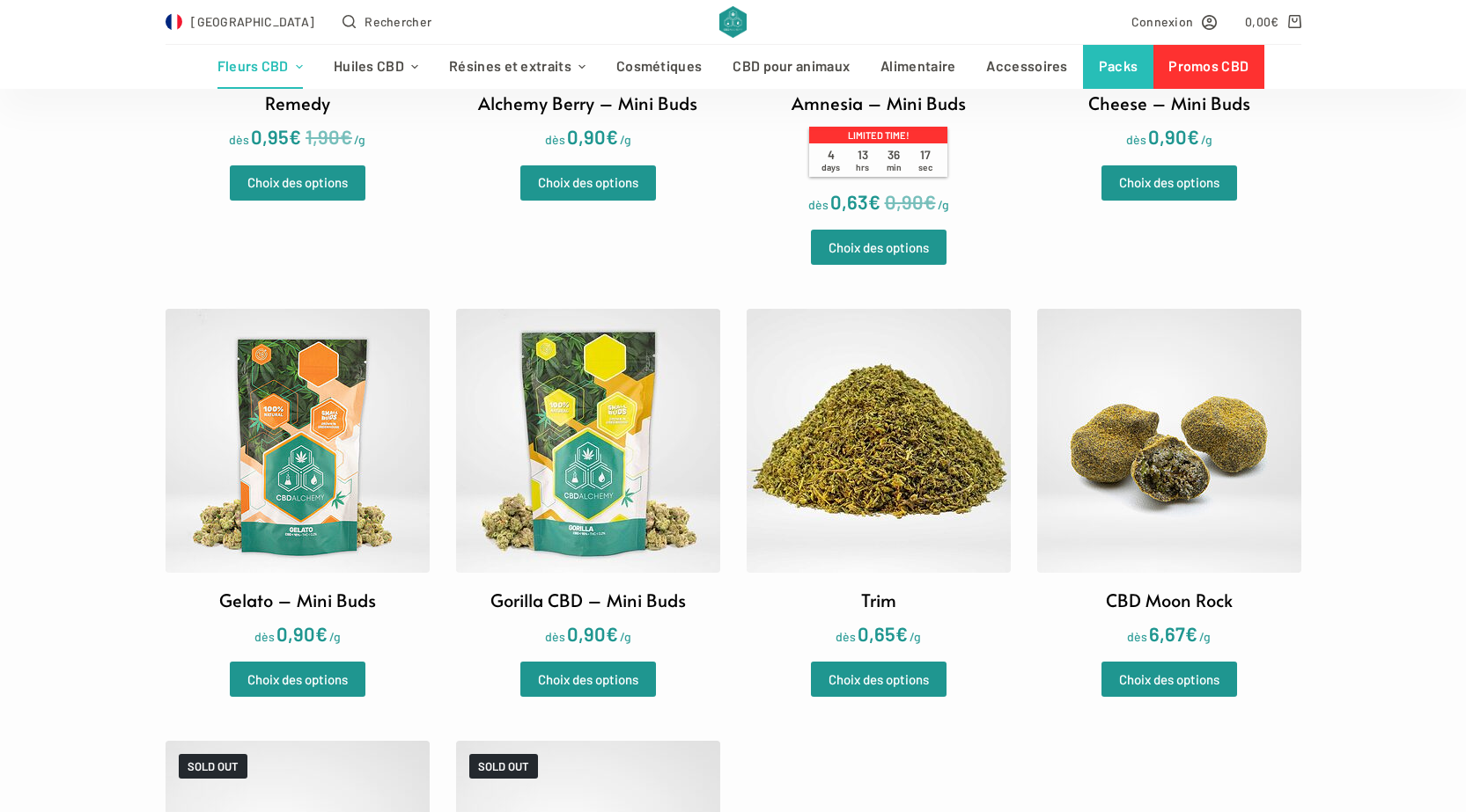
click at [321, 426] on img at bounding box center [297, 441] width 264 height 264
click at [627, 442] on img at bounding box center [588, 441] width 264 height 264
click at [307, 454] on img at bounding box center [297, 441] width 264 height 264
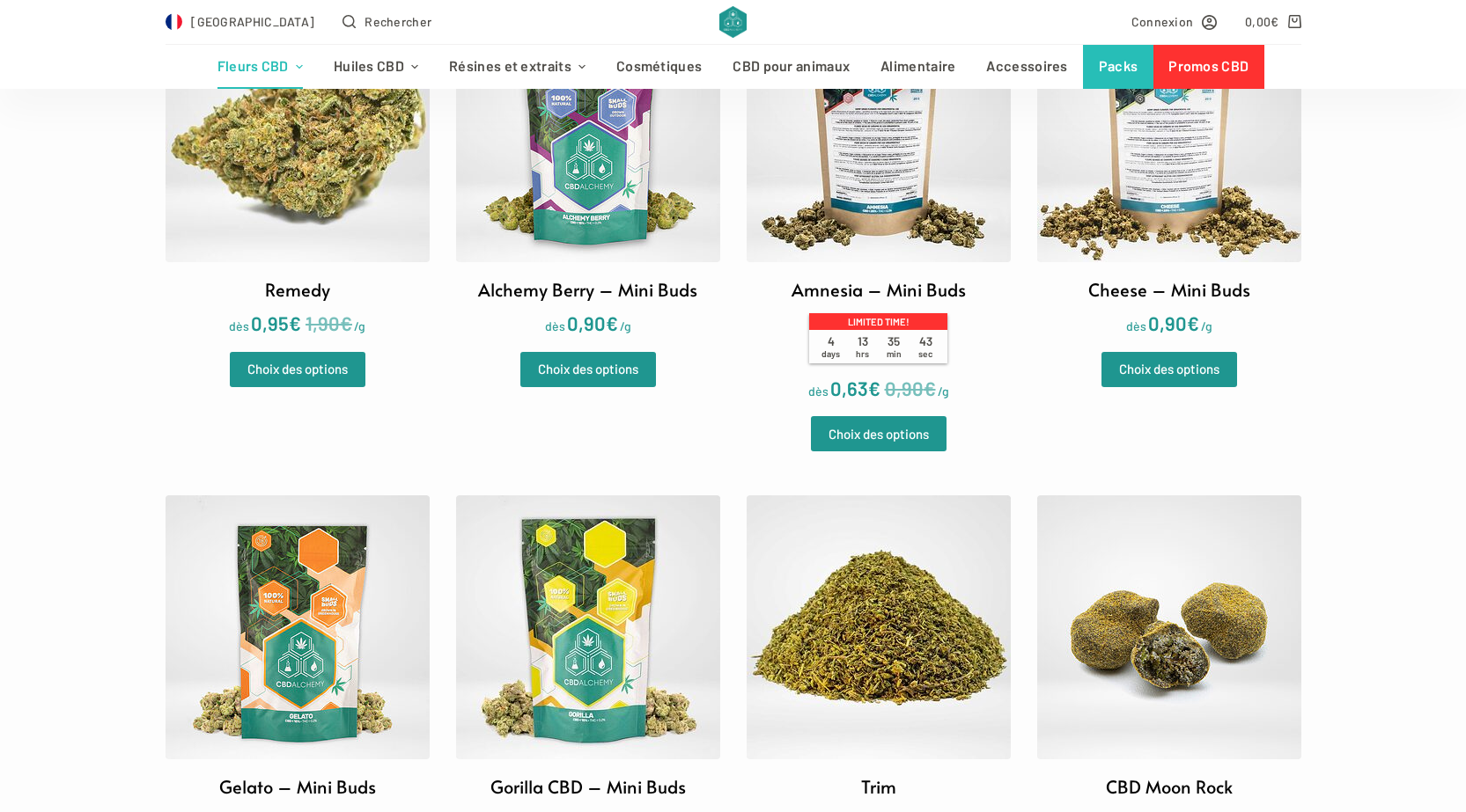
scroll to position [2640, 0]
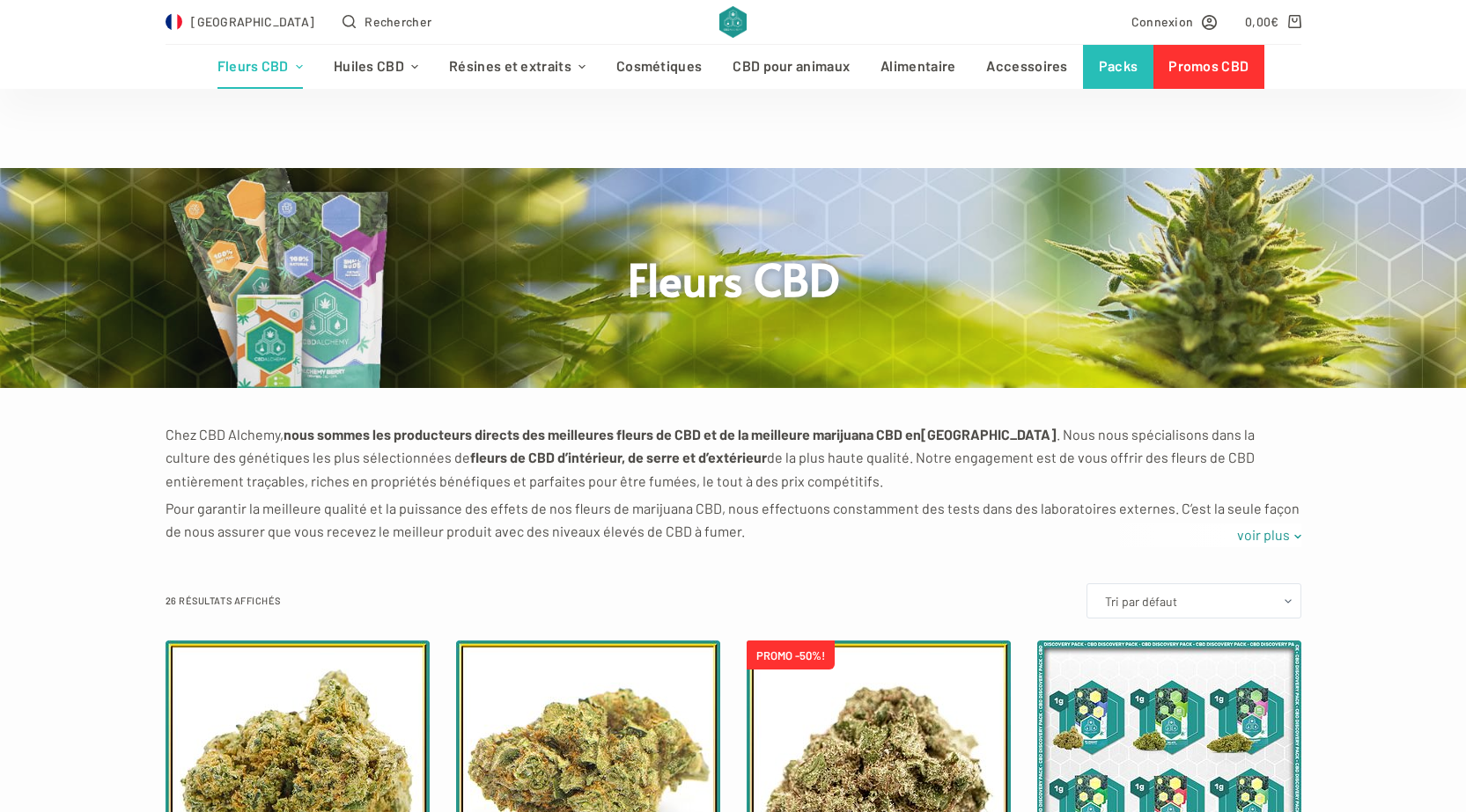
scroll to position [2631, 0]
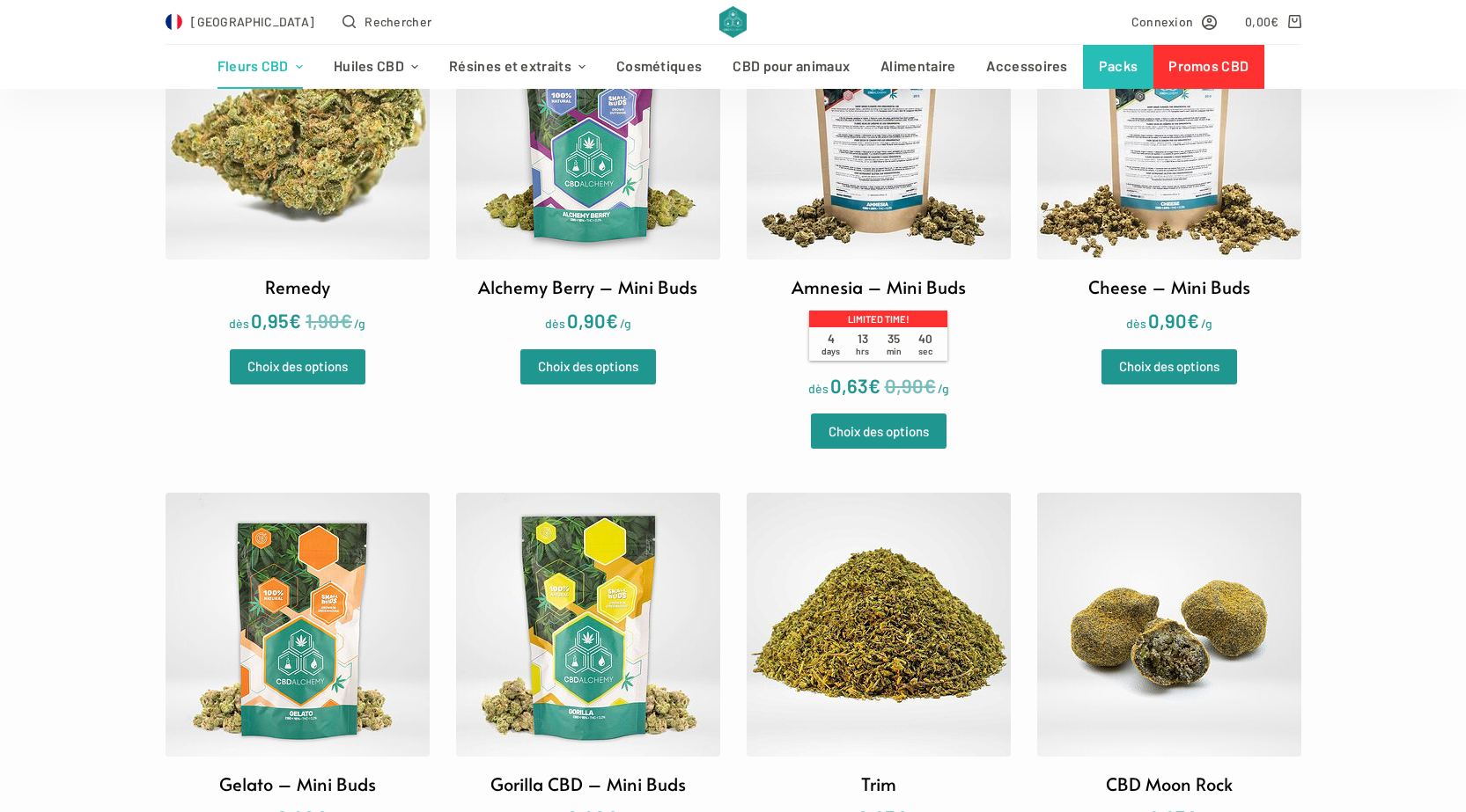
drag, startPoint x: 0, startPoint y: 0, endPoint x: 1239, endPoint y: 205, distance: 1255.8
click at [1239, 205] on img at bounding box center [1169, 127] width 264 height 264
drag, startPoint x: 291, startPoint y: 618, endPoint x: 270, endPoint y: 604, distance: 25.2
click at [290, 618] on img at bounding box center [297, 625] width 264 height 264
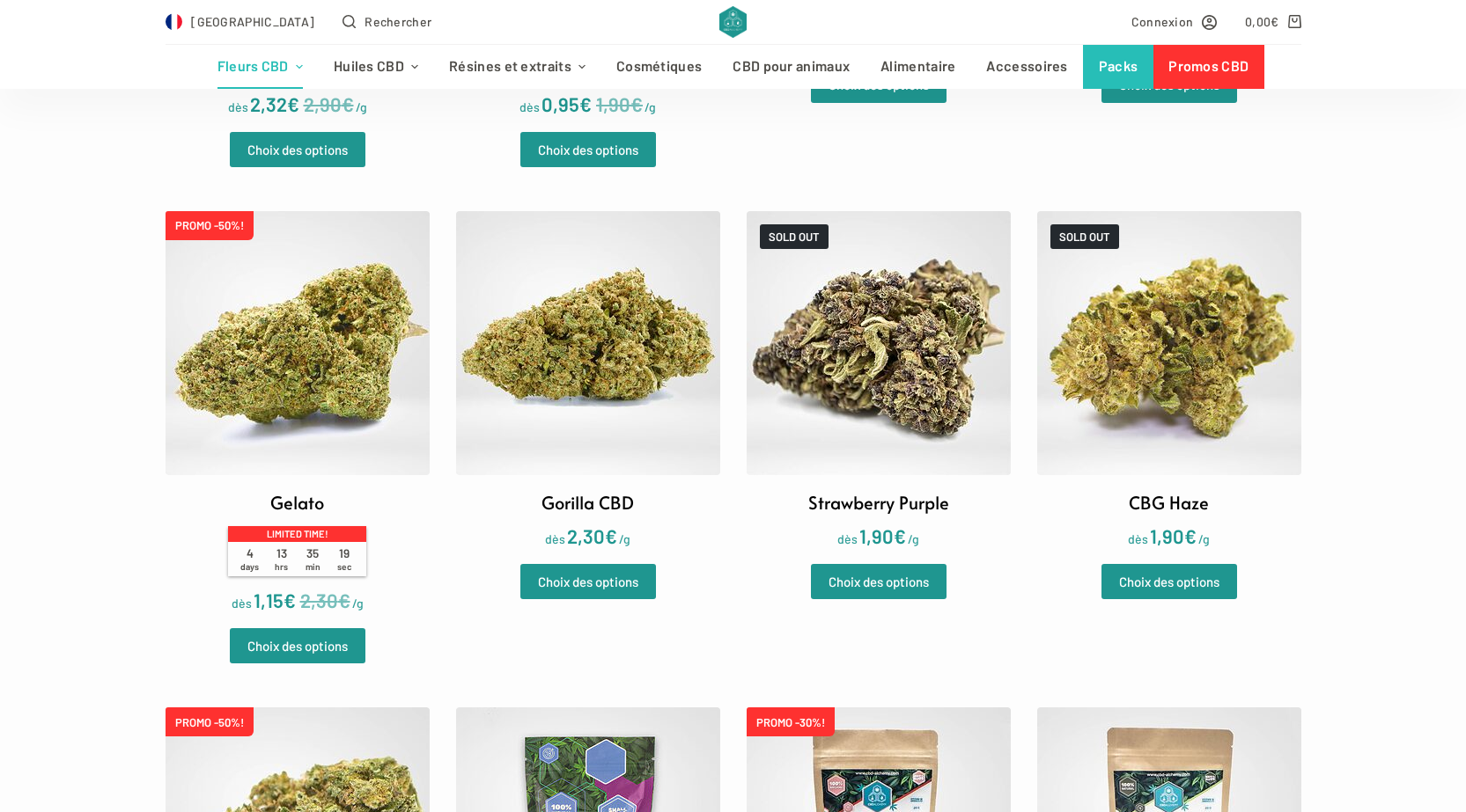
scroll to position [2200, 0]
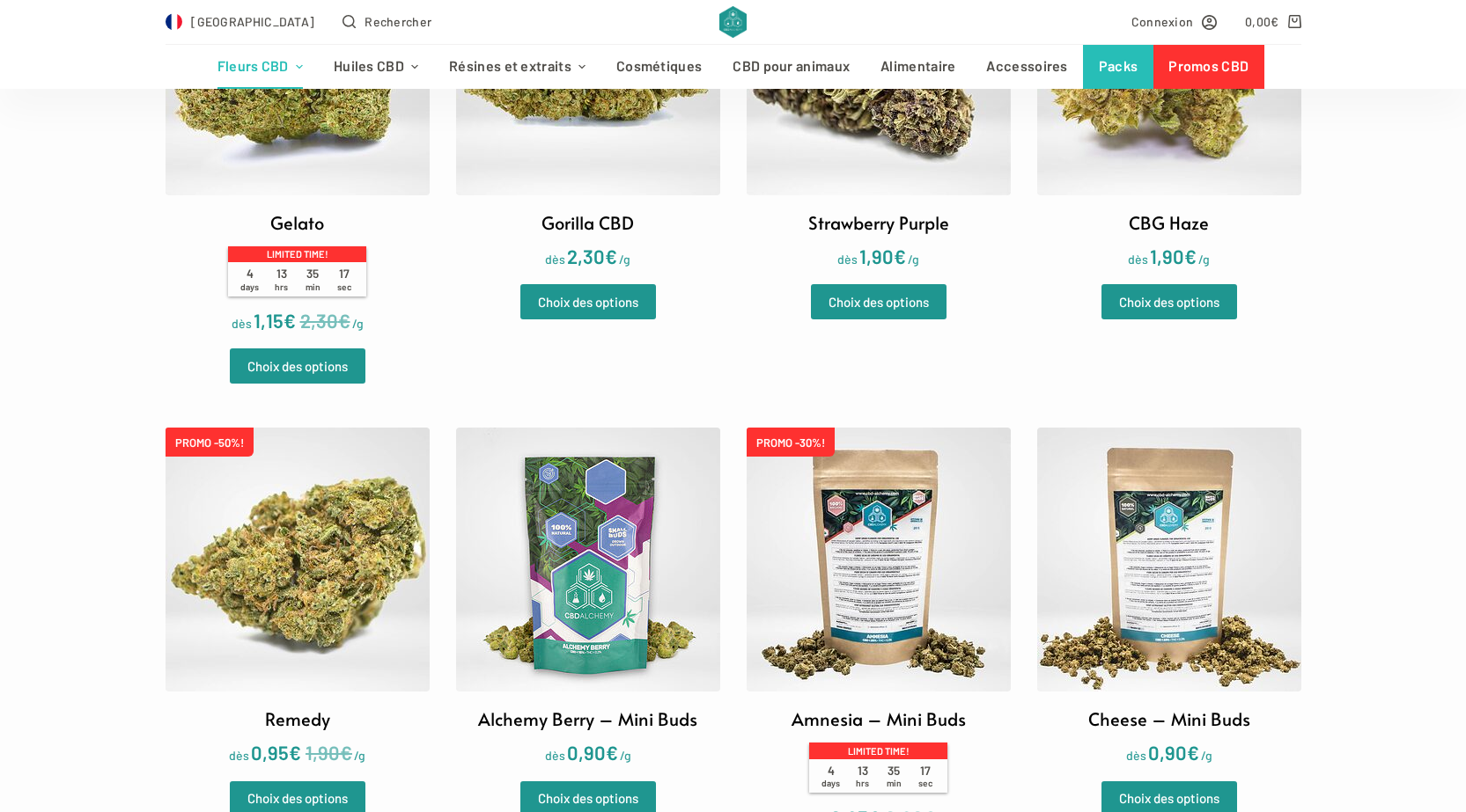
click at [534, 547] on img at bounding box center [588, 559] width 264 height 264
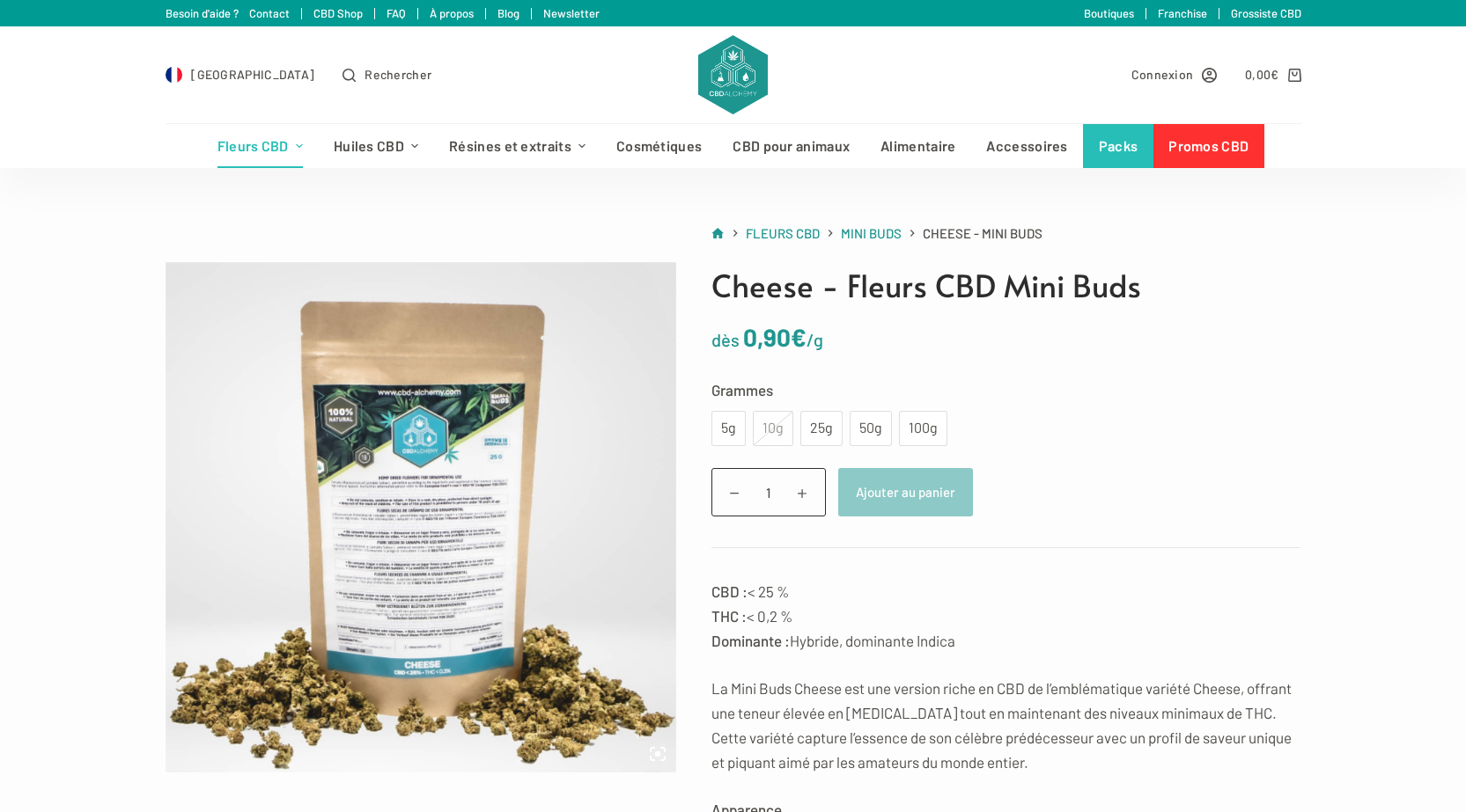
click at [779, 435] on div "10g" at bounding box center [773, 429] width 41 height 35
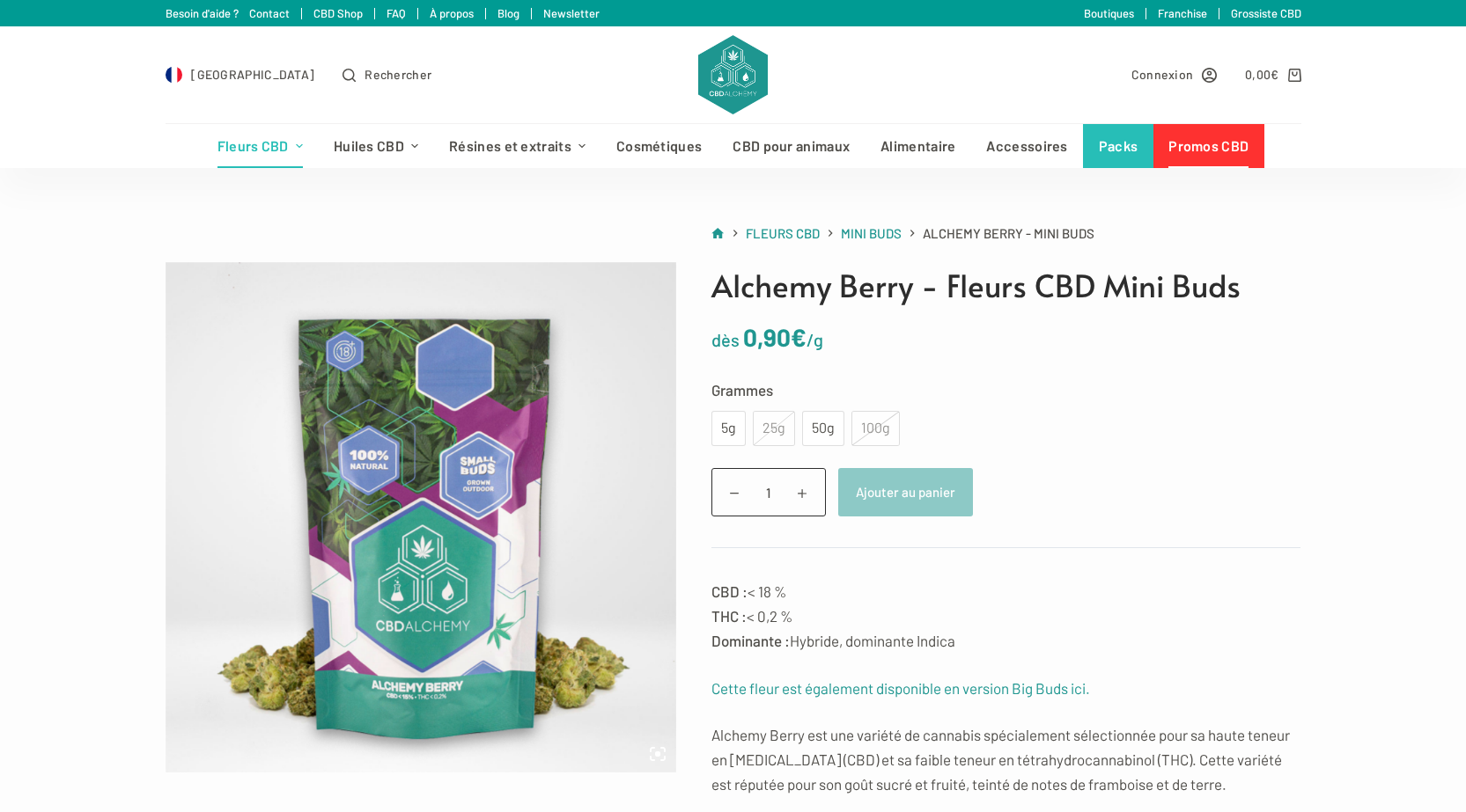
click at [1181, 138] on link "Promos CBD" at bounding box center [1209, 147] width 111 height 44
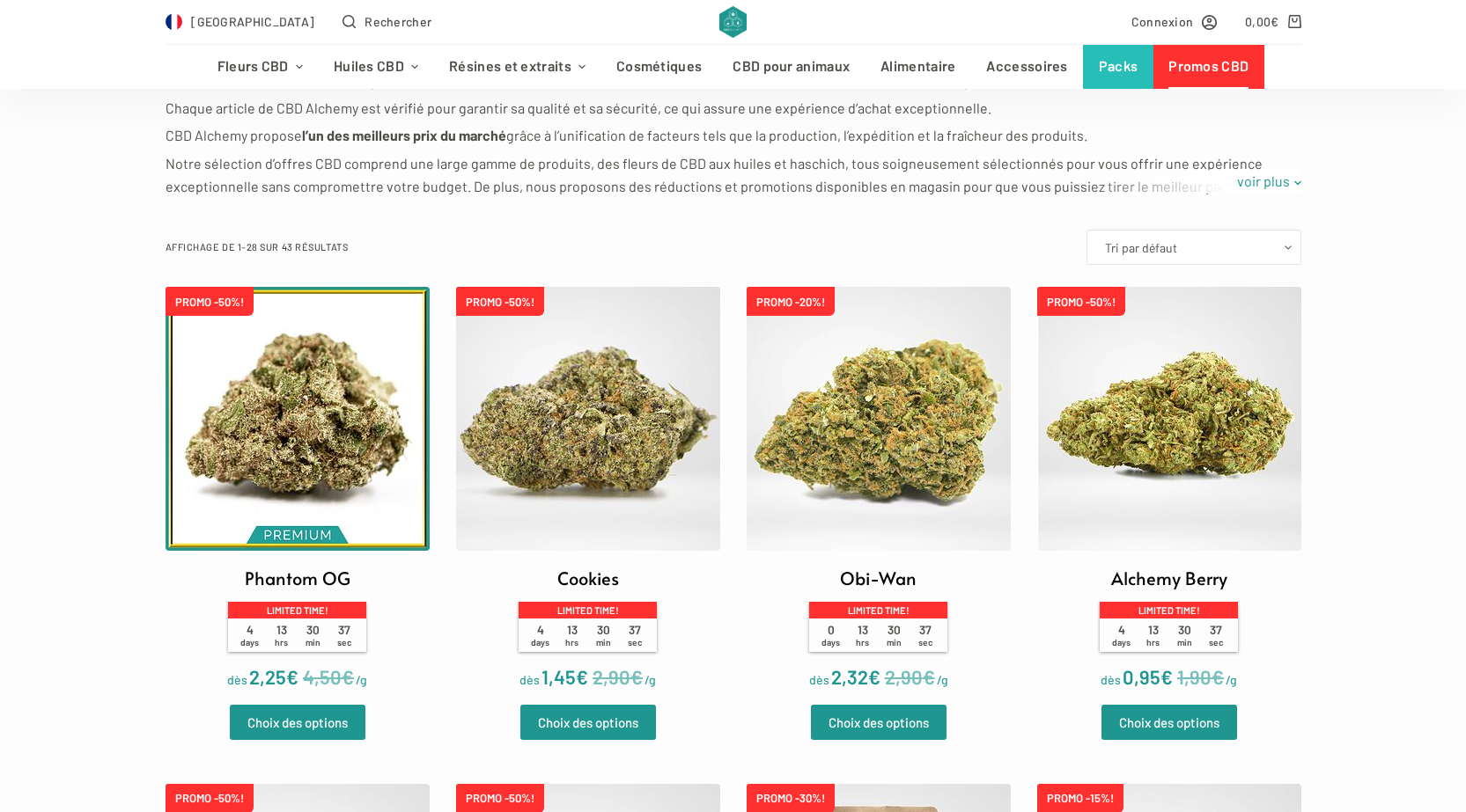
scroll to position [176, 0]
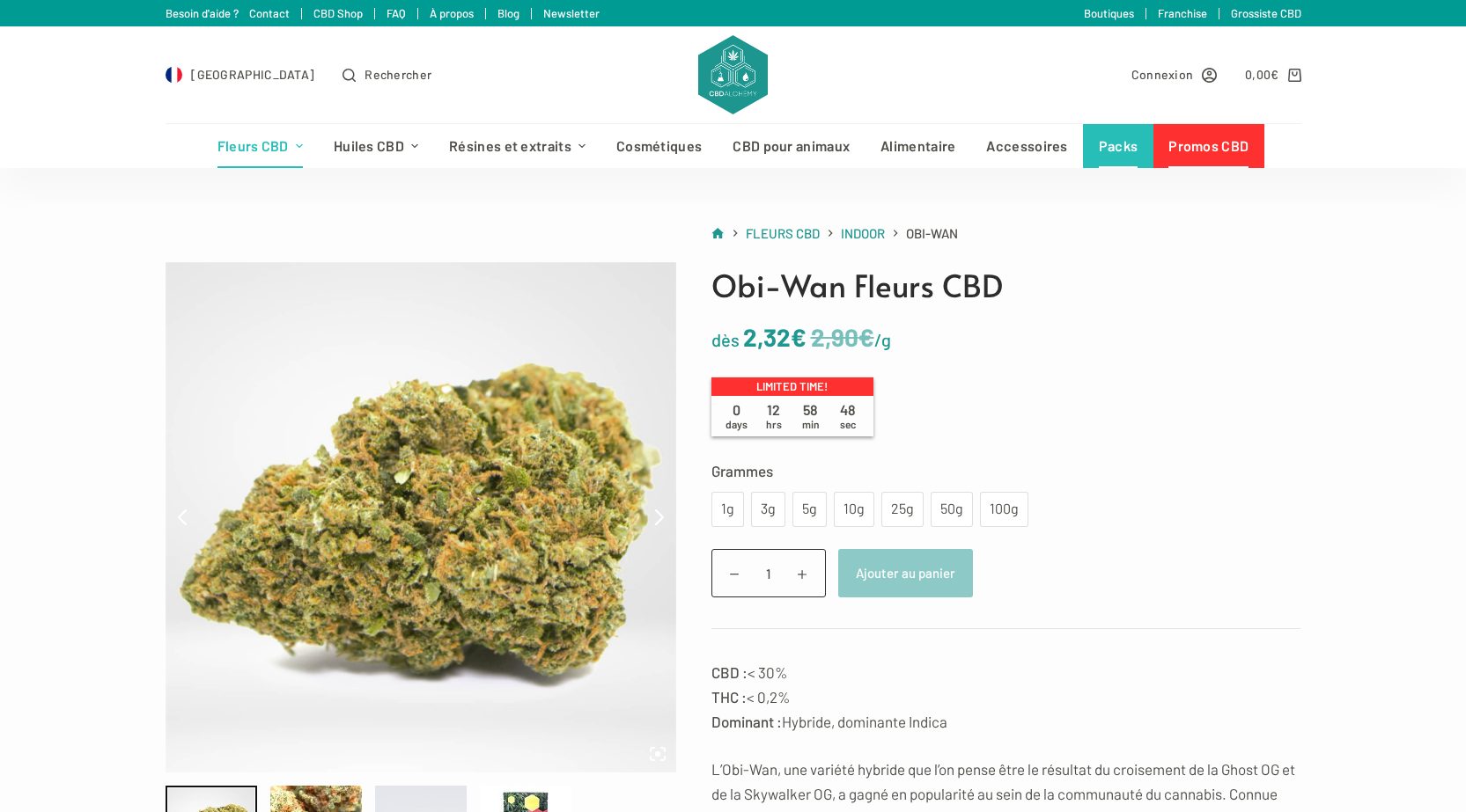
click at [1102, 146] on link "Packs" at bounding box center [1117, 147] width 70 height 44
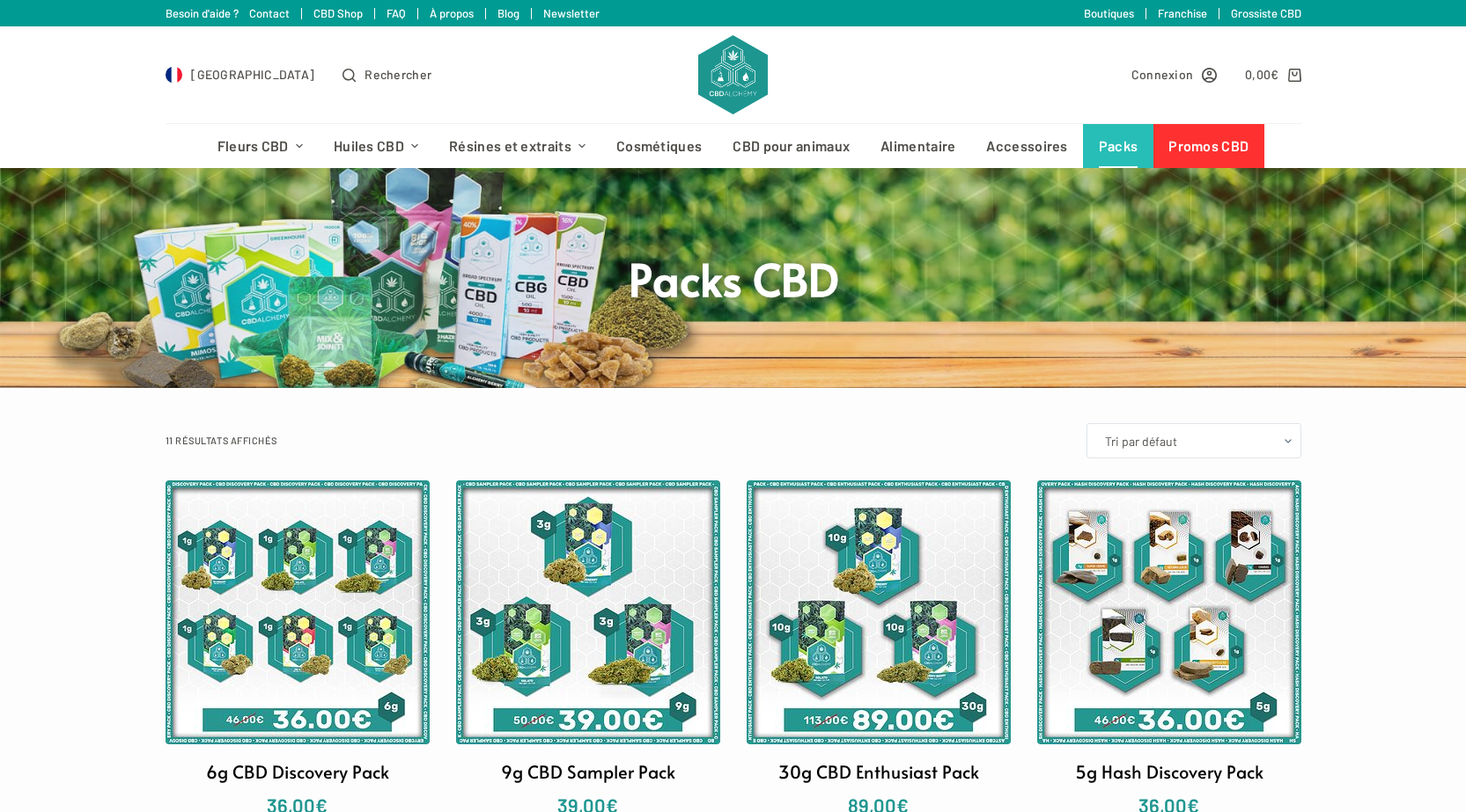
click at [609, 598] on img at bounding box center [588, 612] width 264 height 264
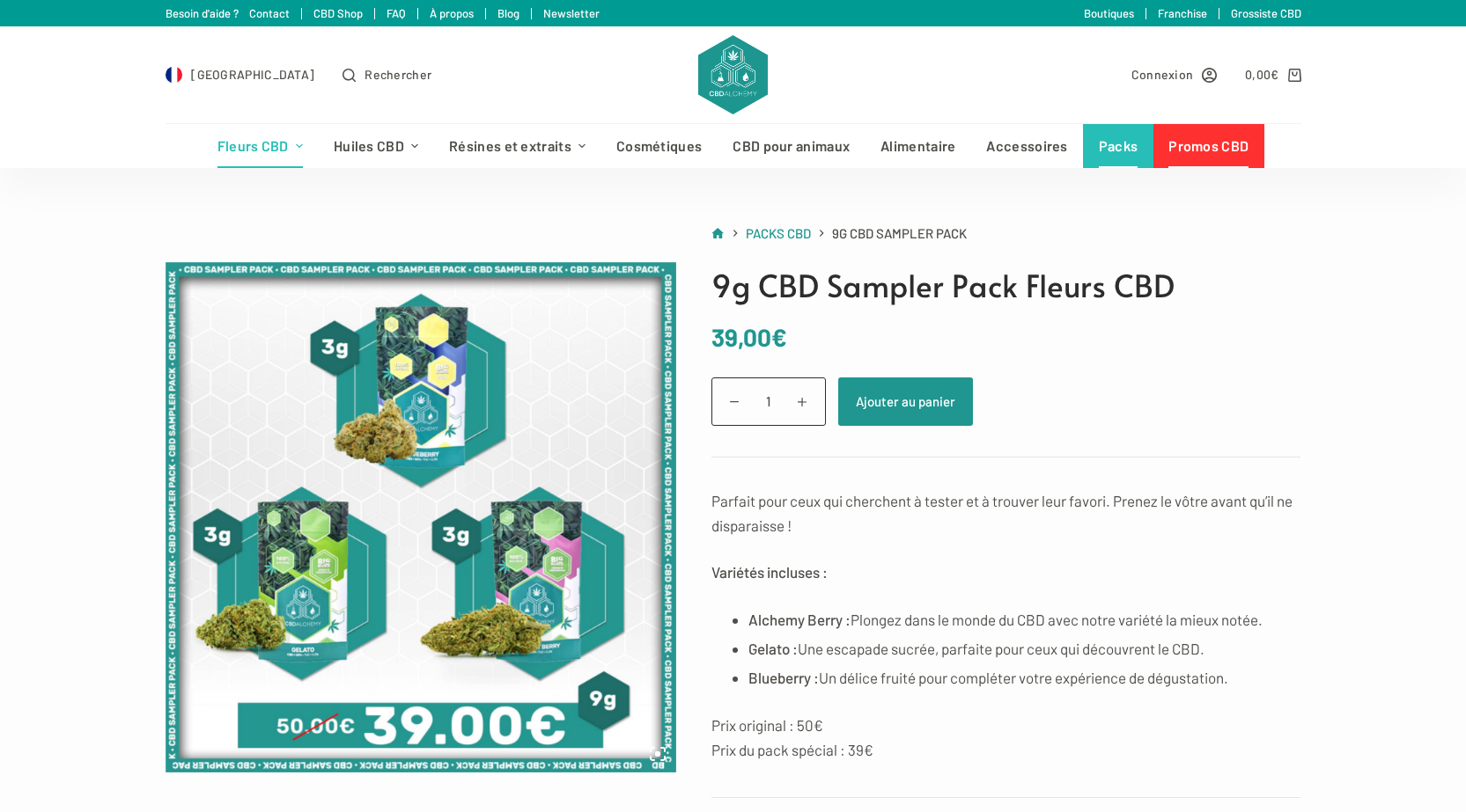
click at [1188, 149] on link "Promos CBD" at bounding box center [1209, 147] width 111 height 44
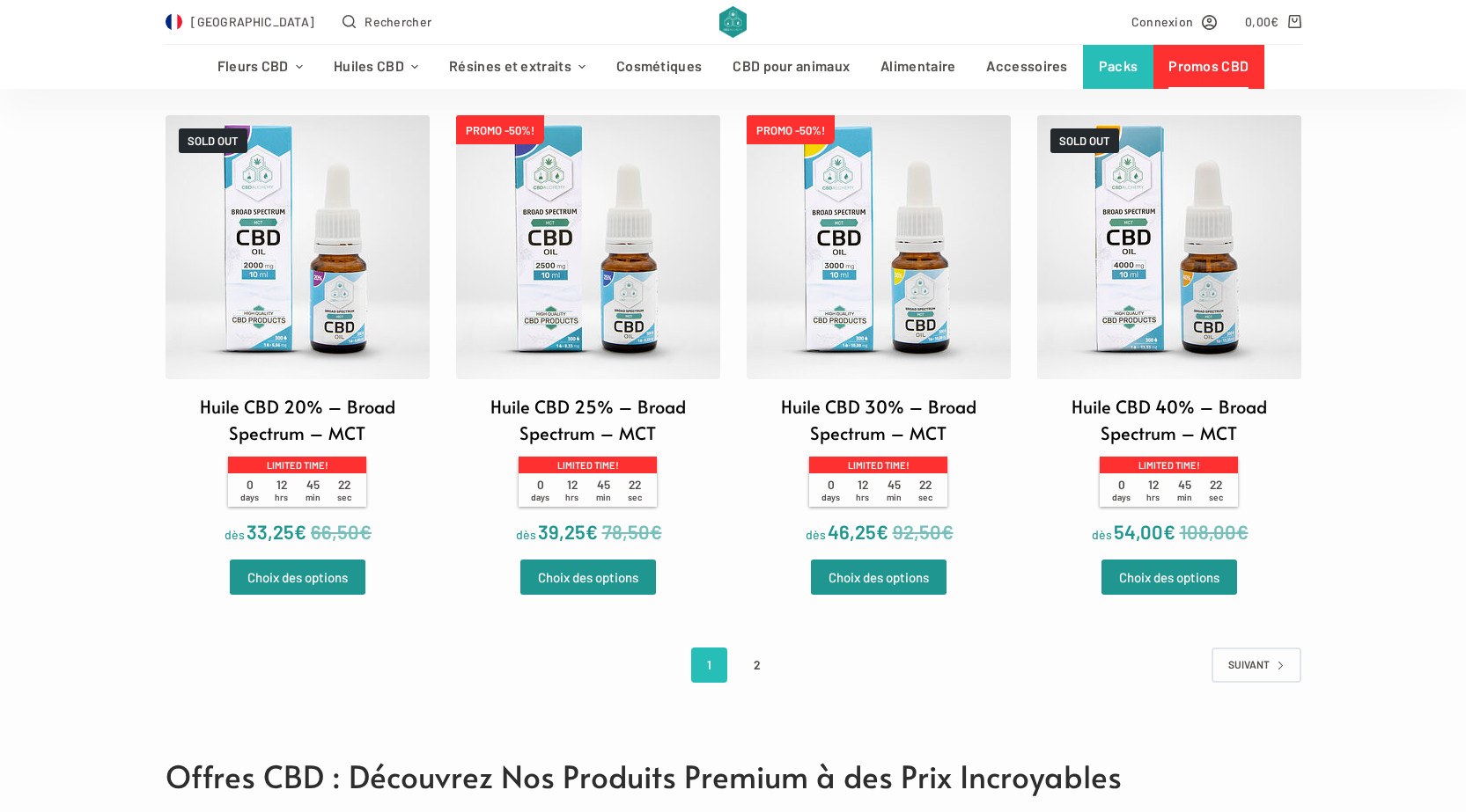
scroll to position [3607, 0]
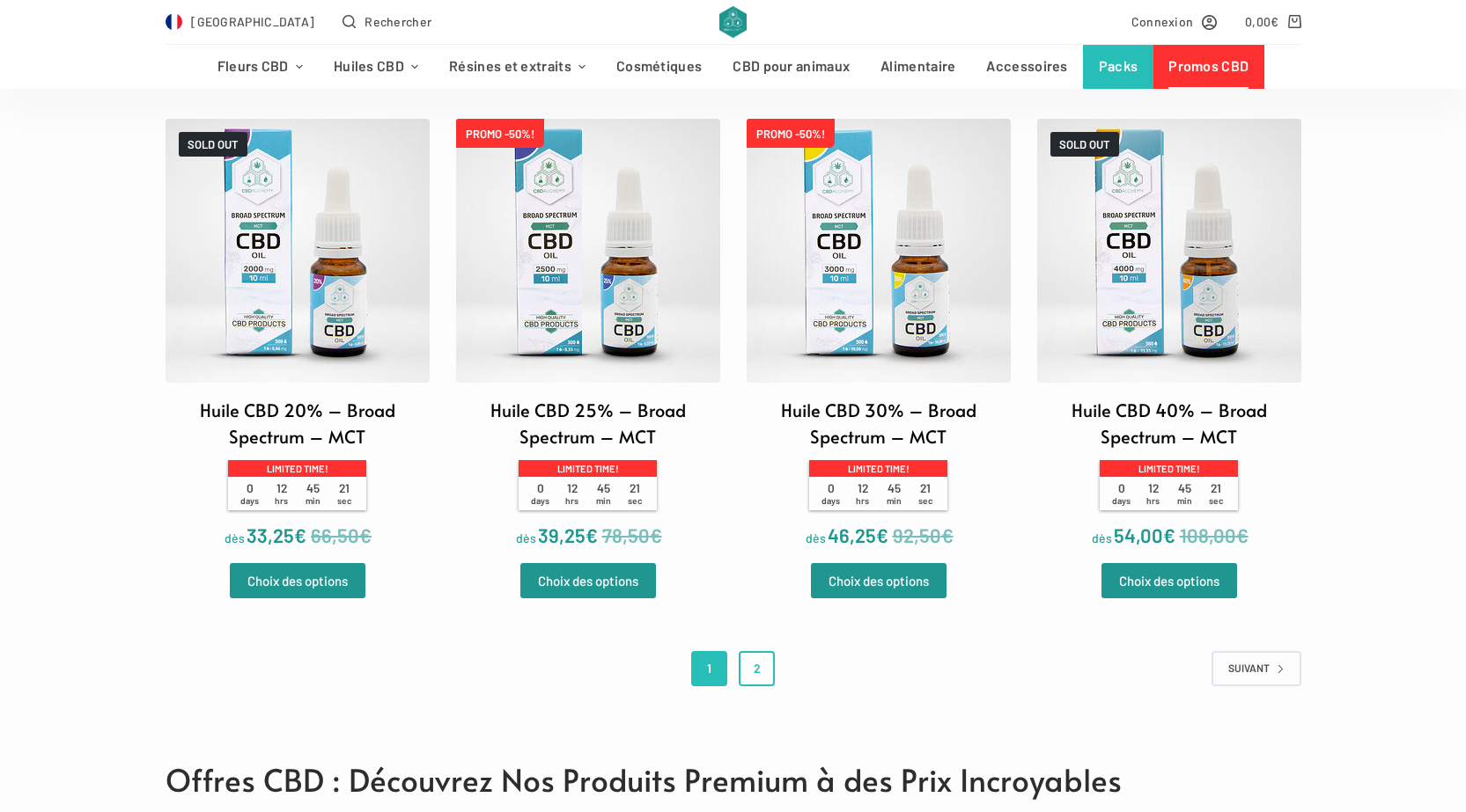
click at [757, 664] on link "2" at bounding box center [756, 668] width 36 height 35
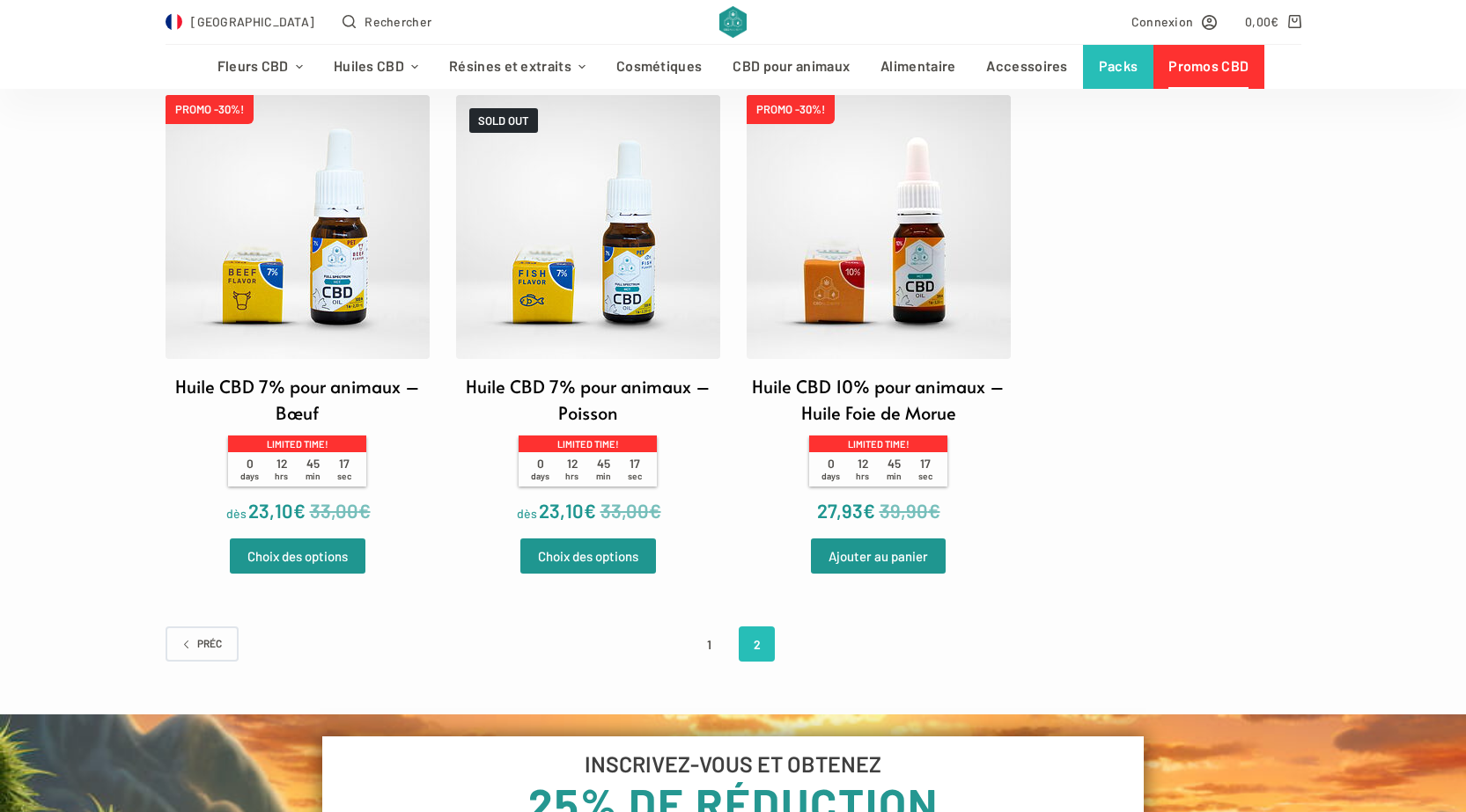
scroll to position [2112, 0]
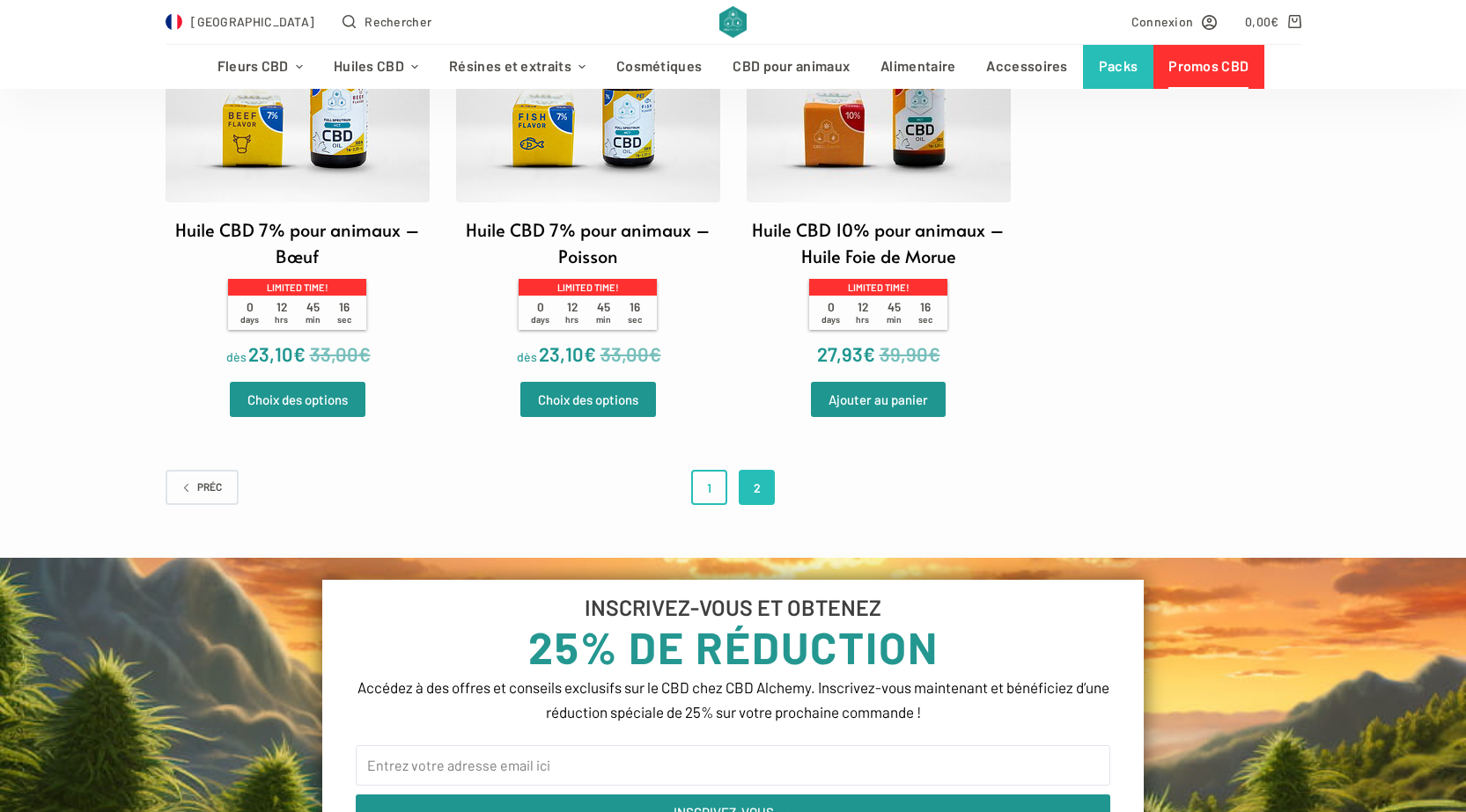
click at [697, 499] on link "1" at bounding box center [708, 488] width 36 height 35
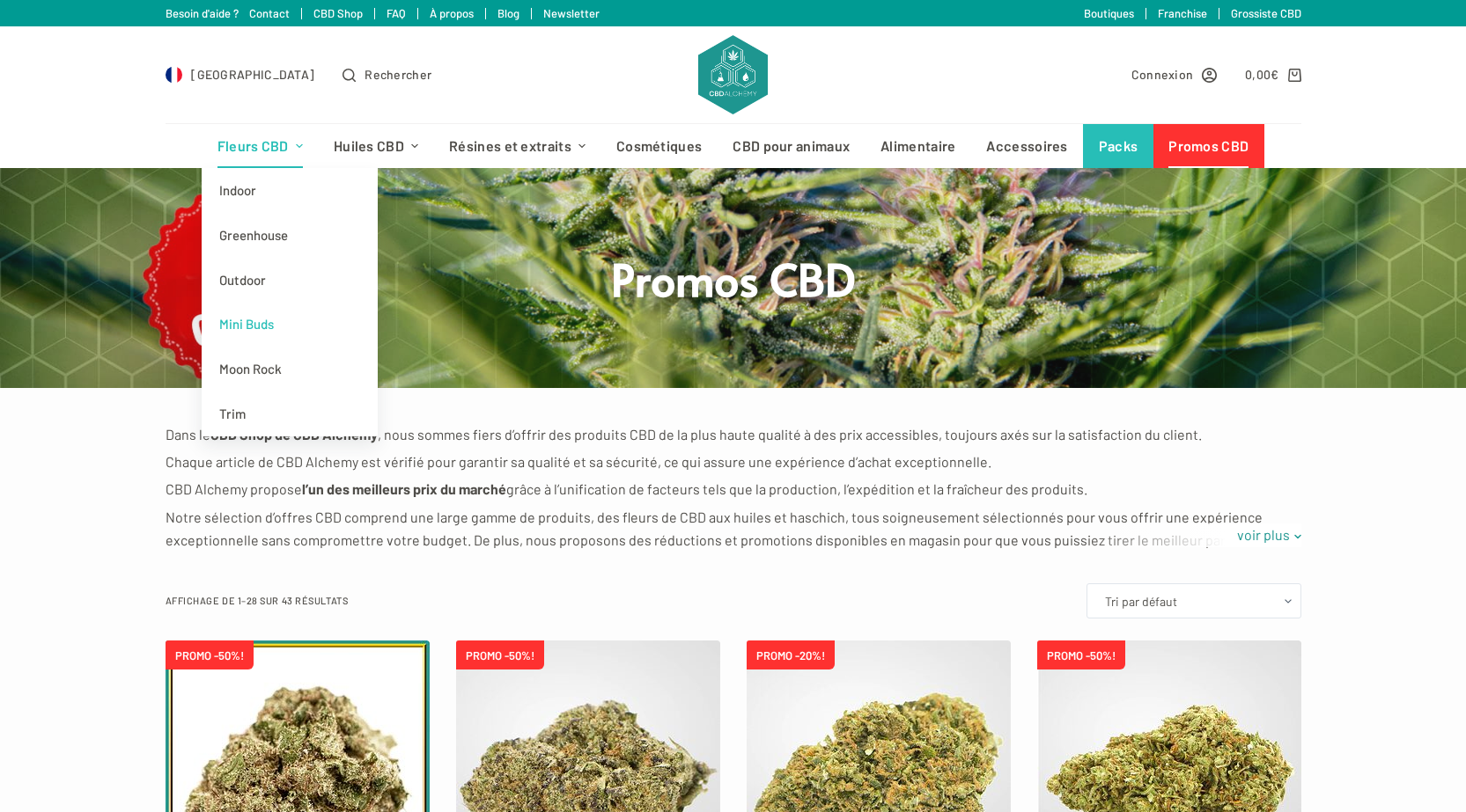
click at [278, 334] on link "Mini Buds" at bounding box center [290, 324] width 176 height 45
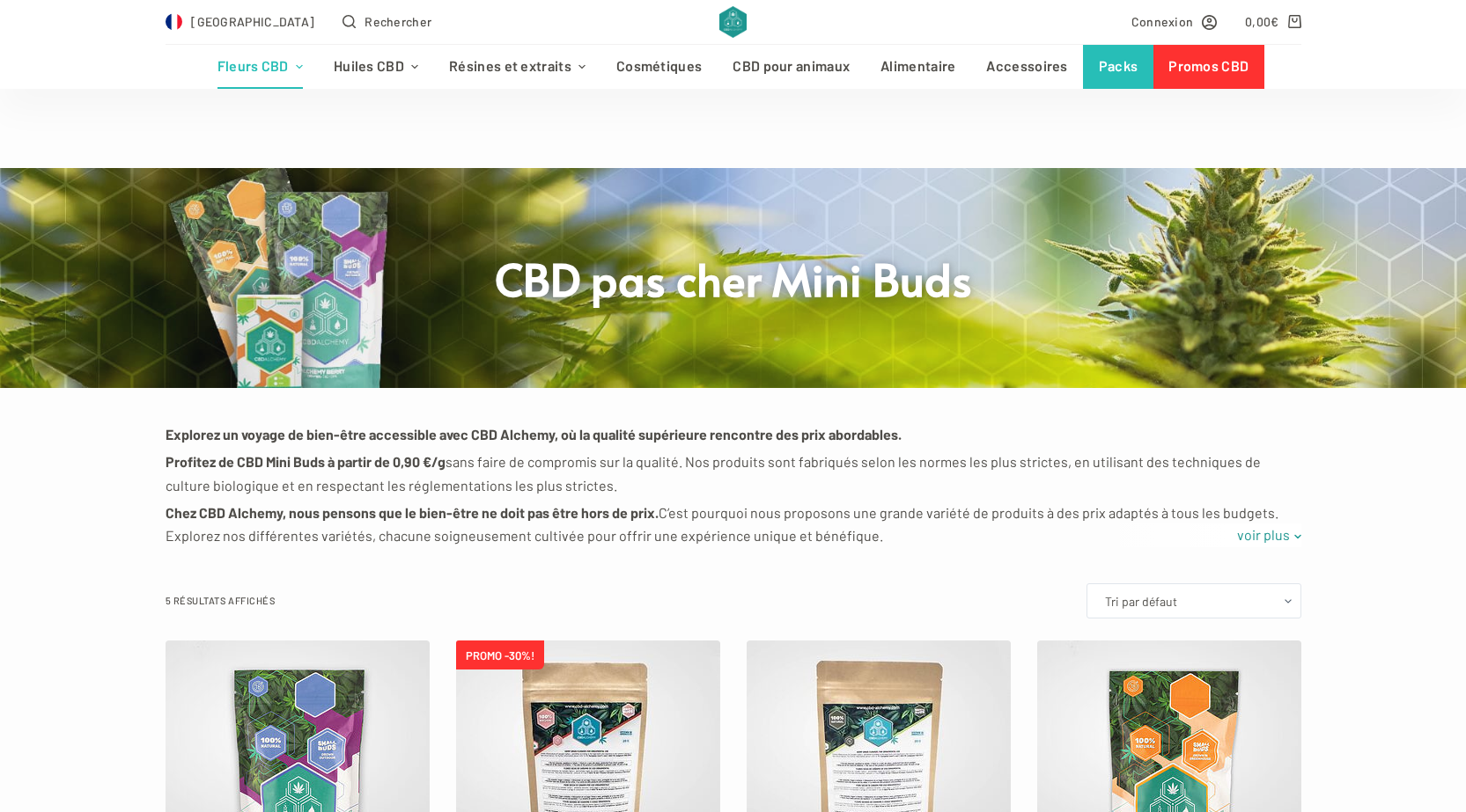
scroll to position [352, 0]
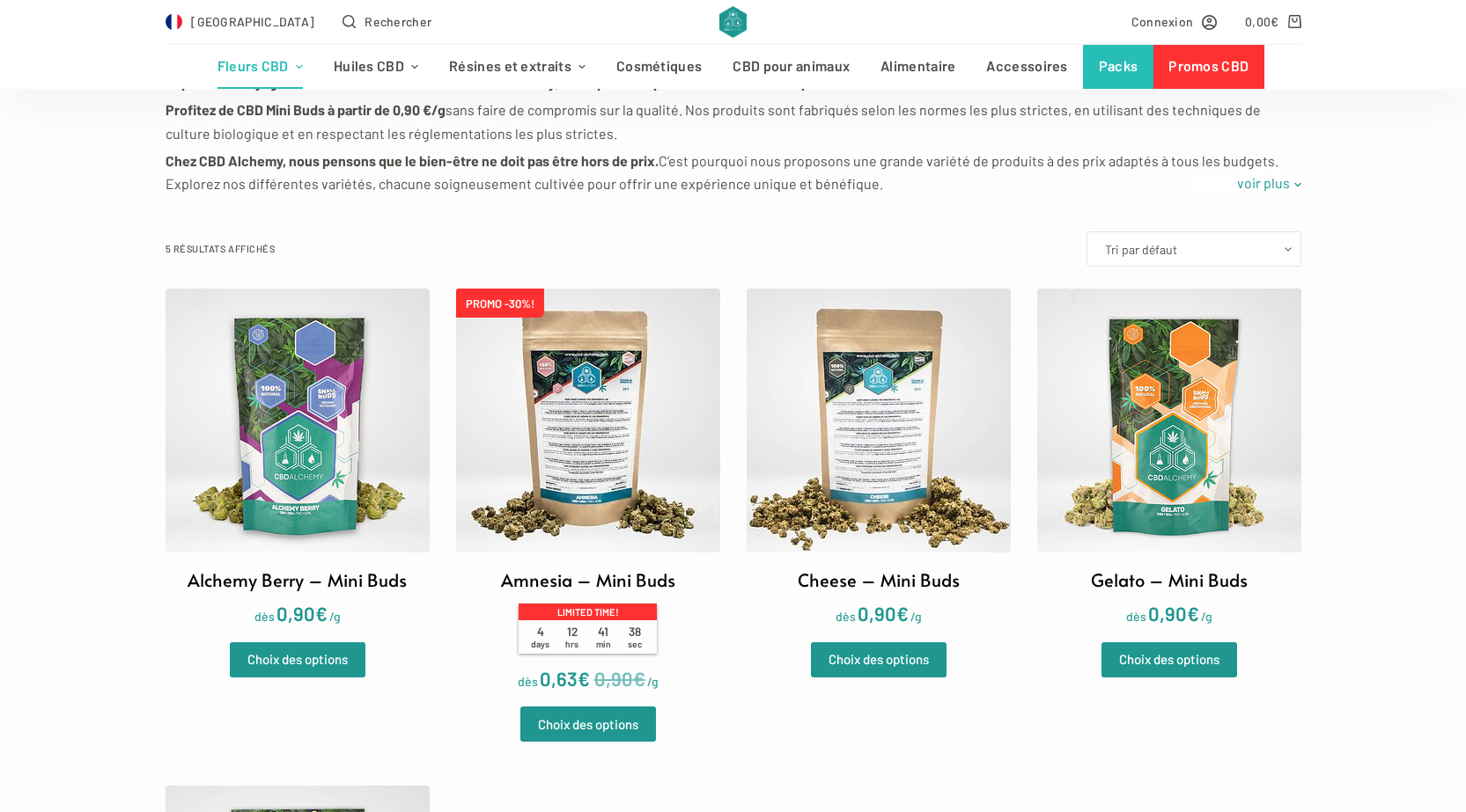
click at [338, 471] on img at bounding box center [297, 420] width 264 height 264
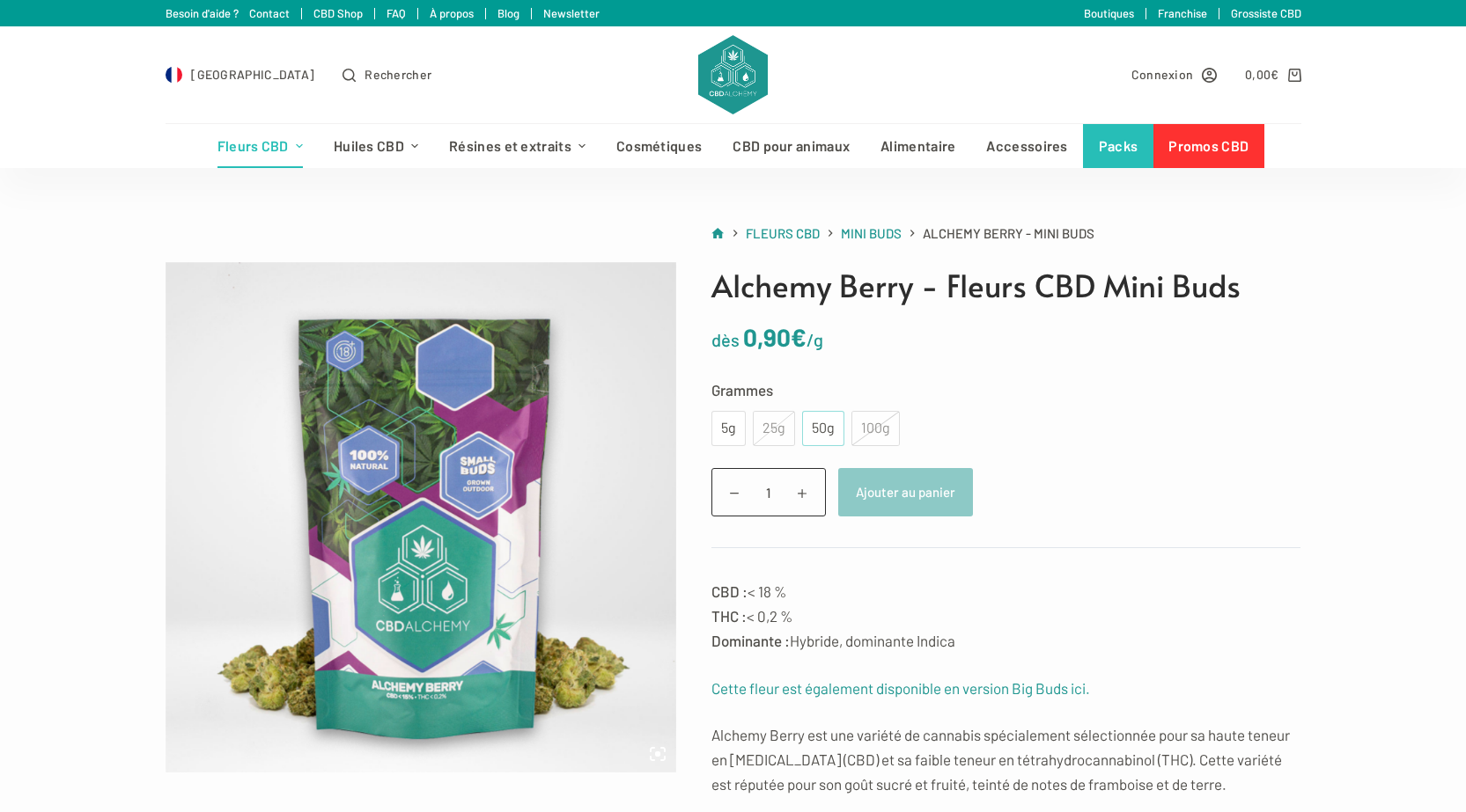
click at [812, 434] on div "50g" at bounding box center [822, 429] width 21 height 23
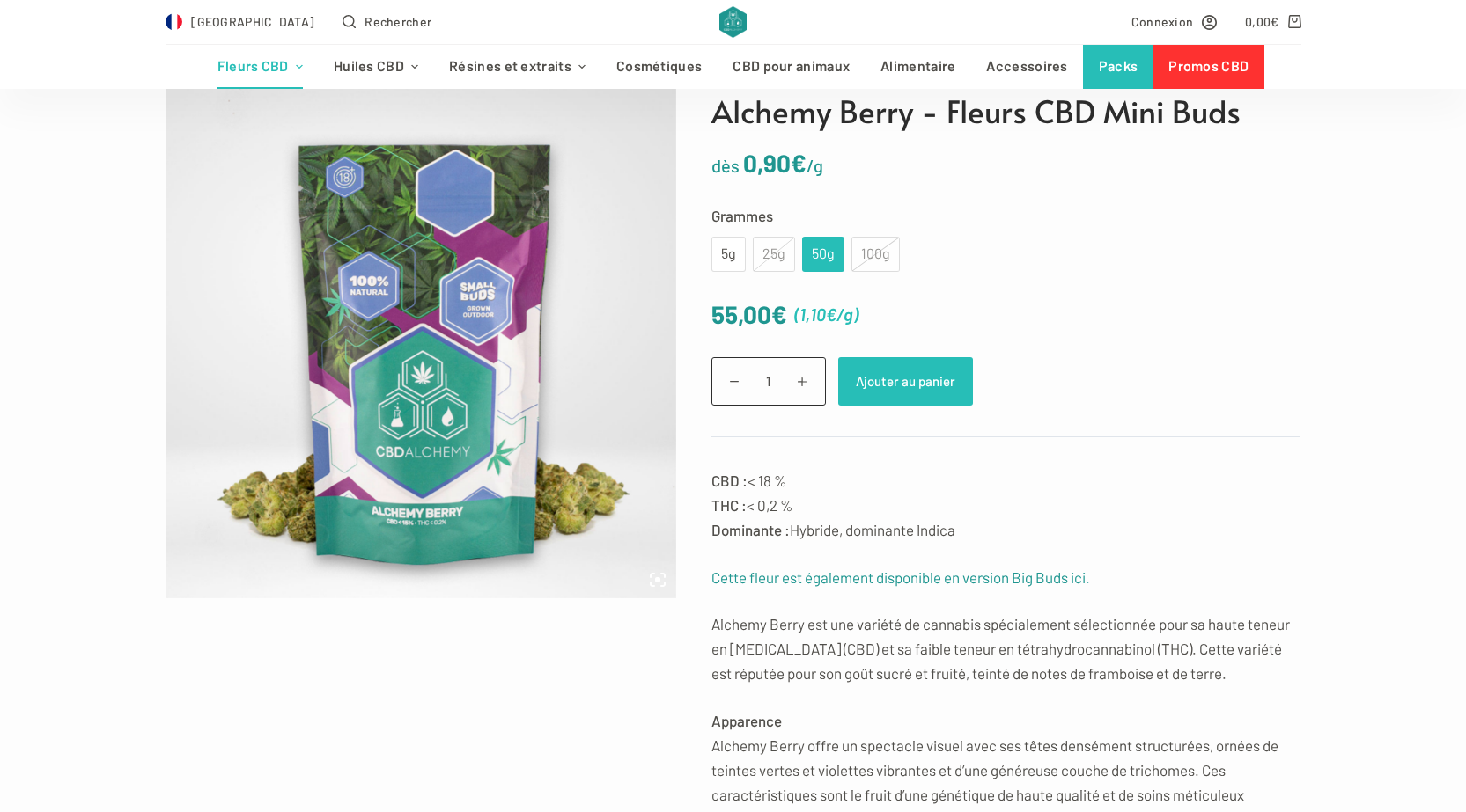
scroll to position [176, 0]
